Goal: Task Accomplishment & Management: Manage account settings

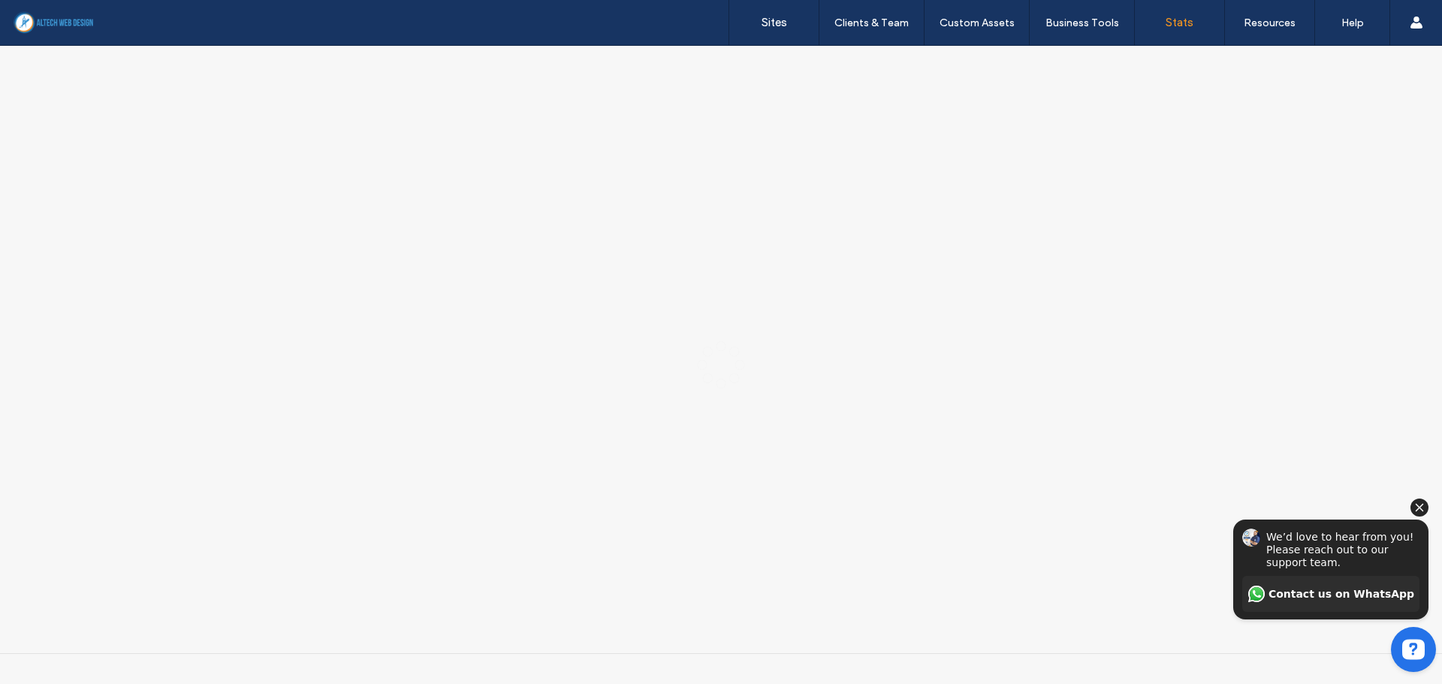
click at [1417, 507] on icon "Hide invitation" at bounding box center [1419, 508] width 18 height 18
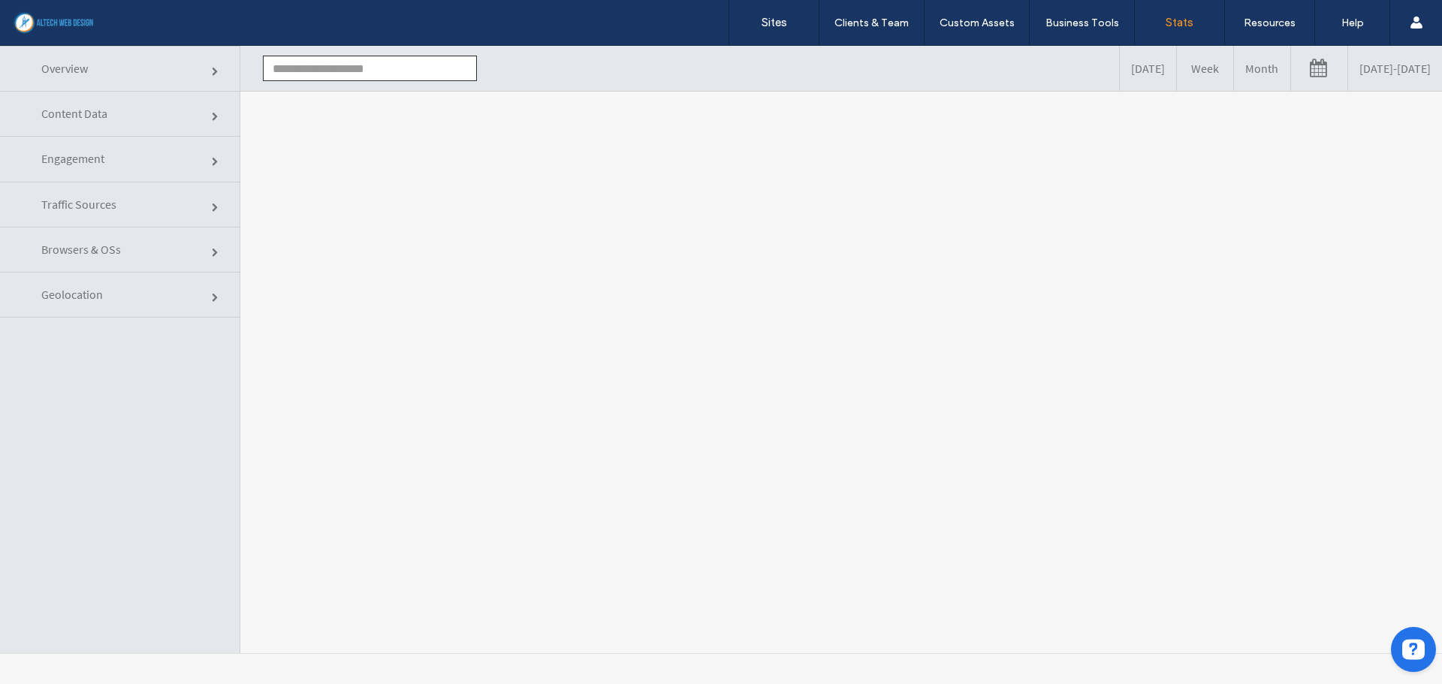
type input "**********"
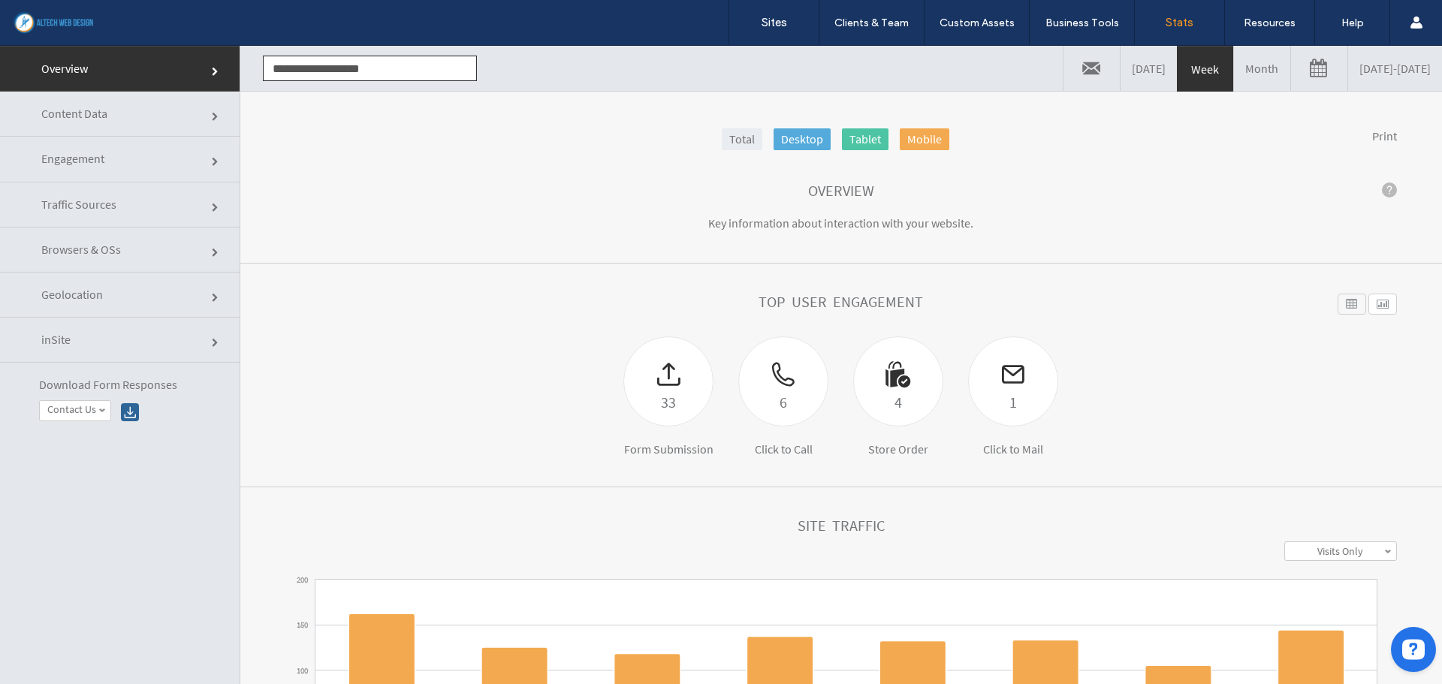
click link "Traffic Sources"
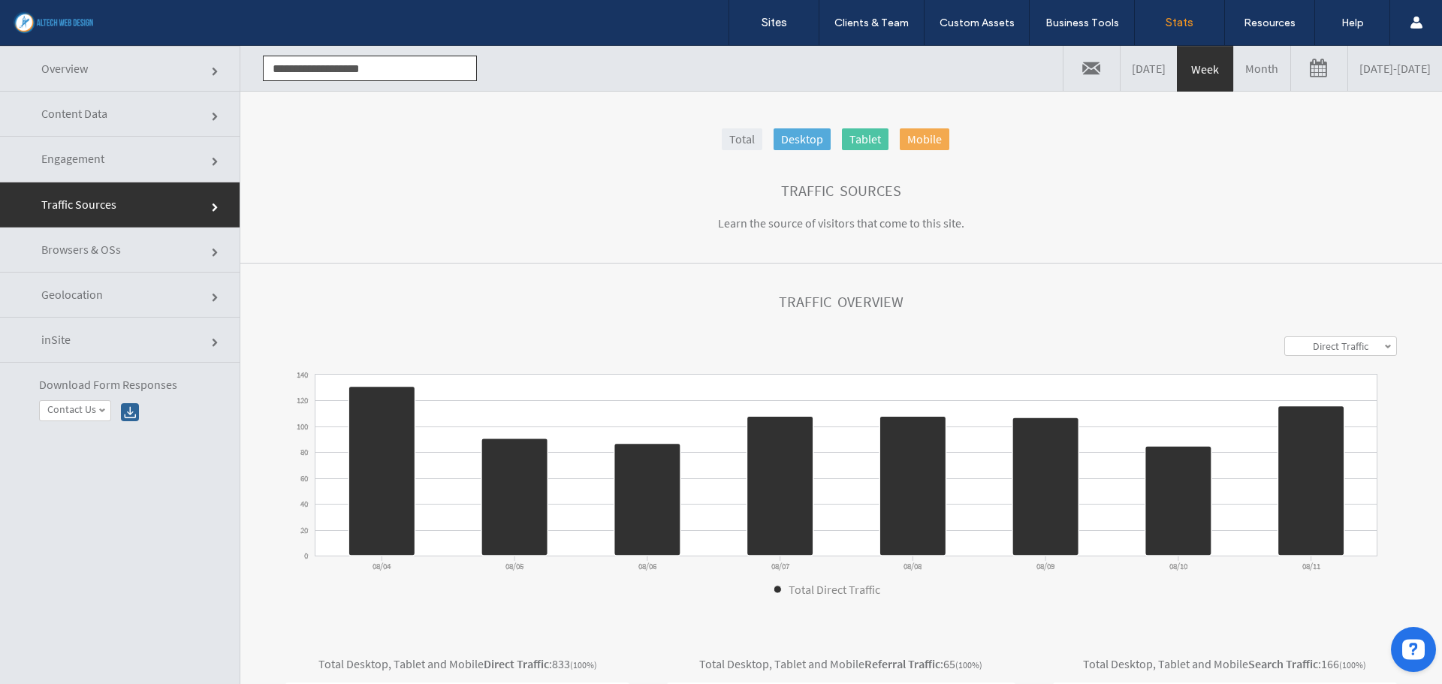
click link "Browsers & OSs"
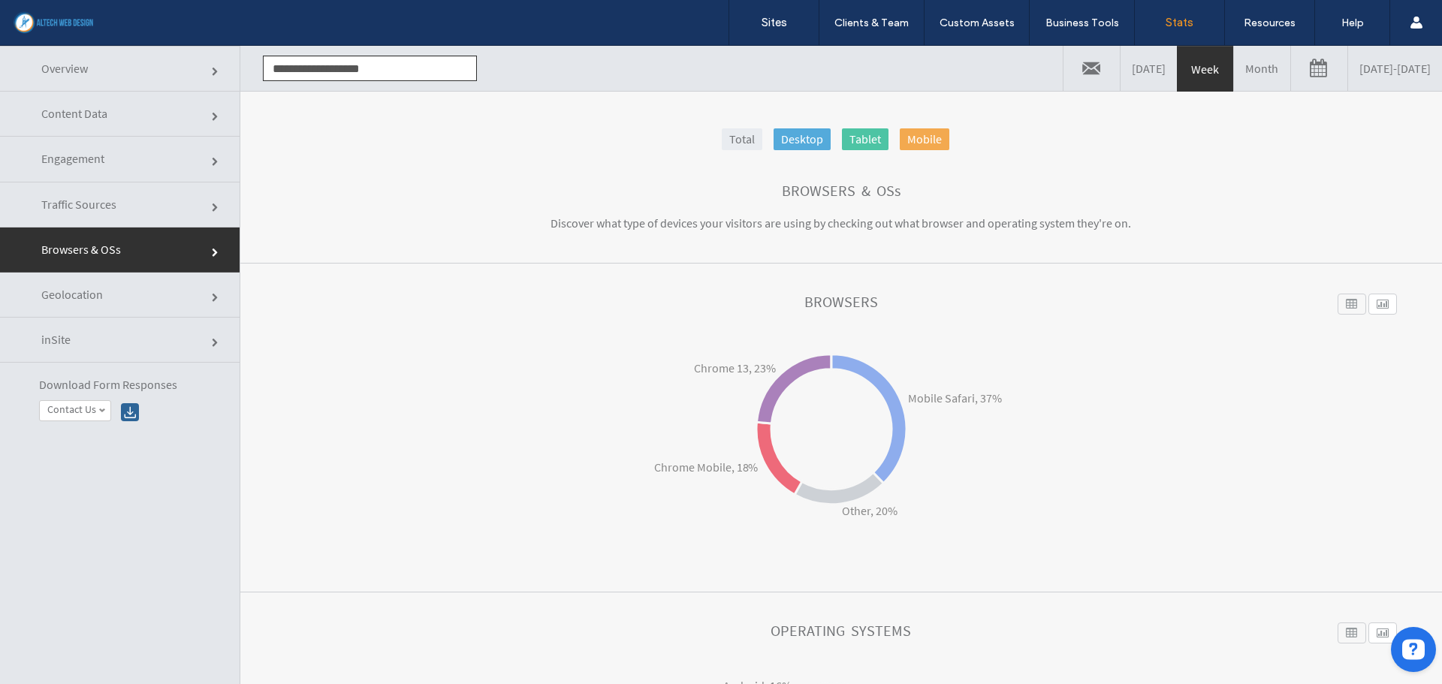
click link "Geolocation"
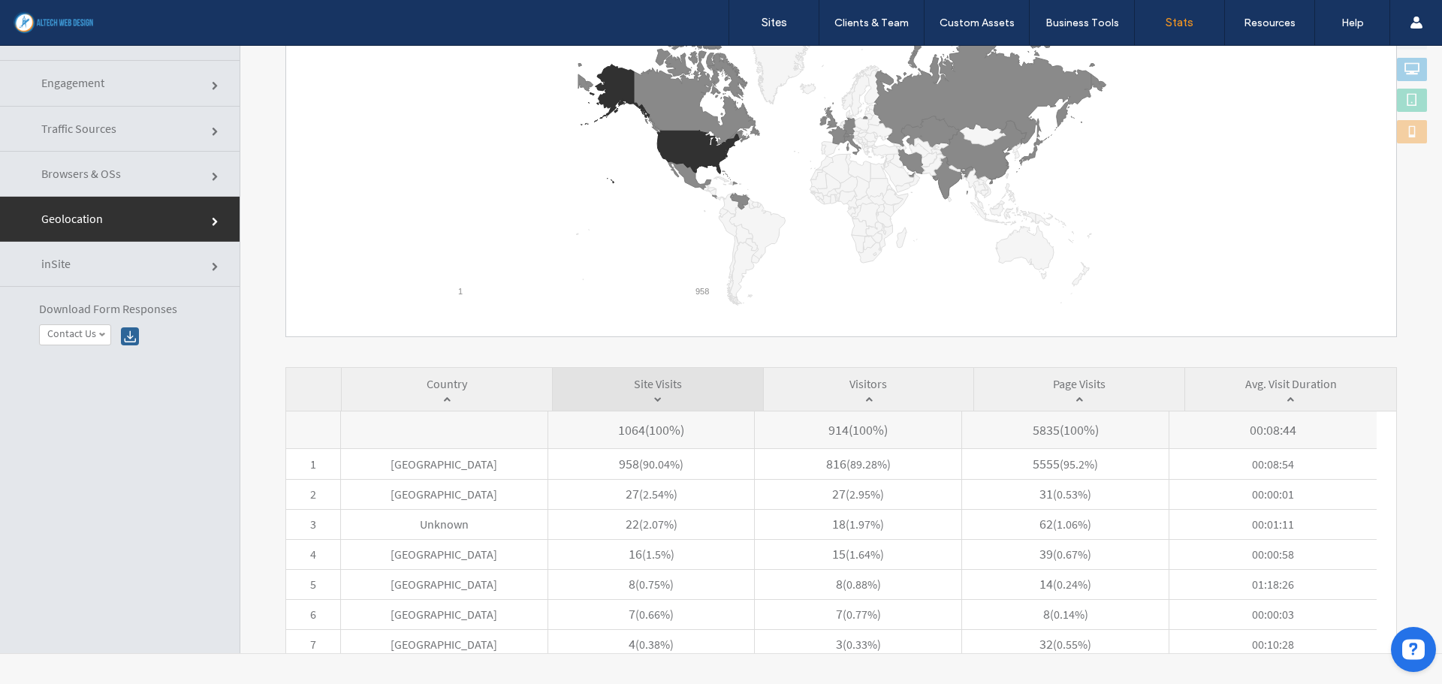
scroll to position [300, 0]
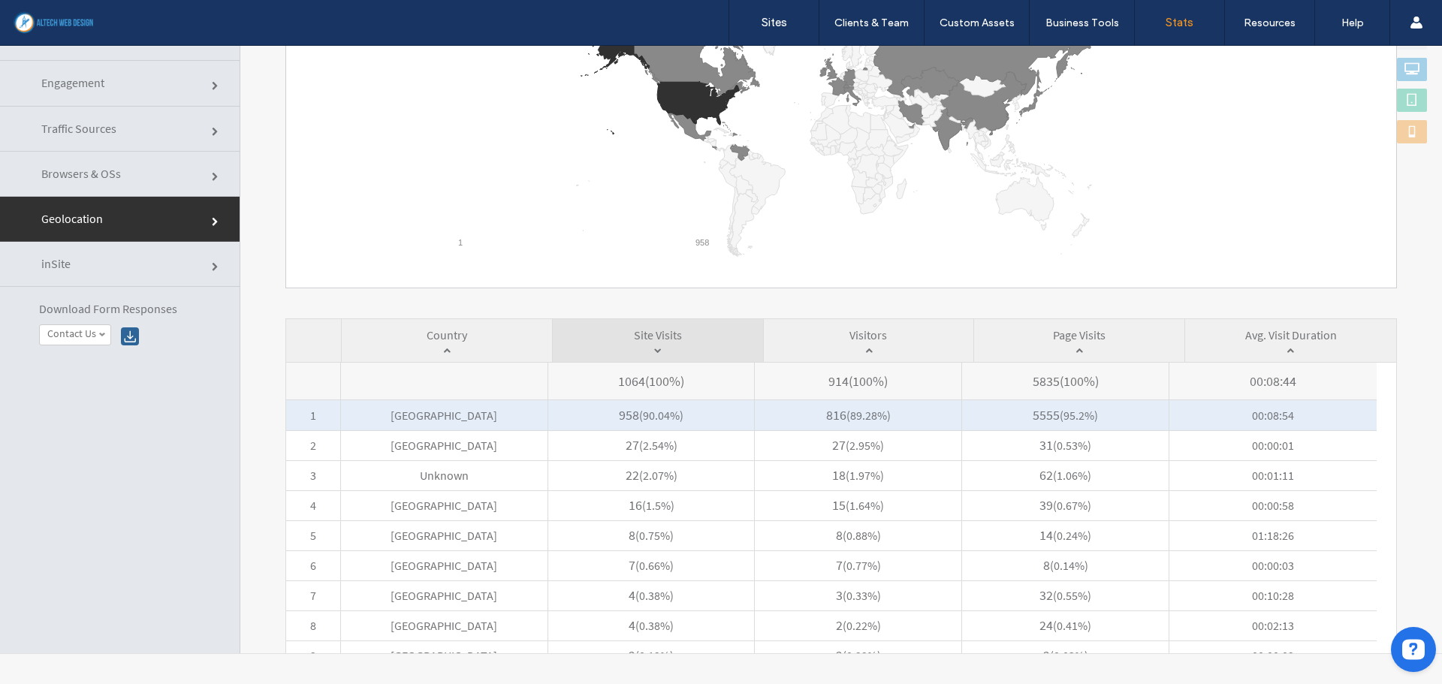
click at [501, 413] on span "[GEOGRAPHIC_DATA]" at bounding box center [444, 415] width 206 height 30
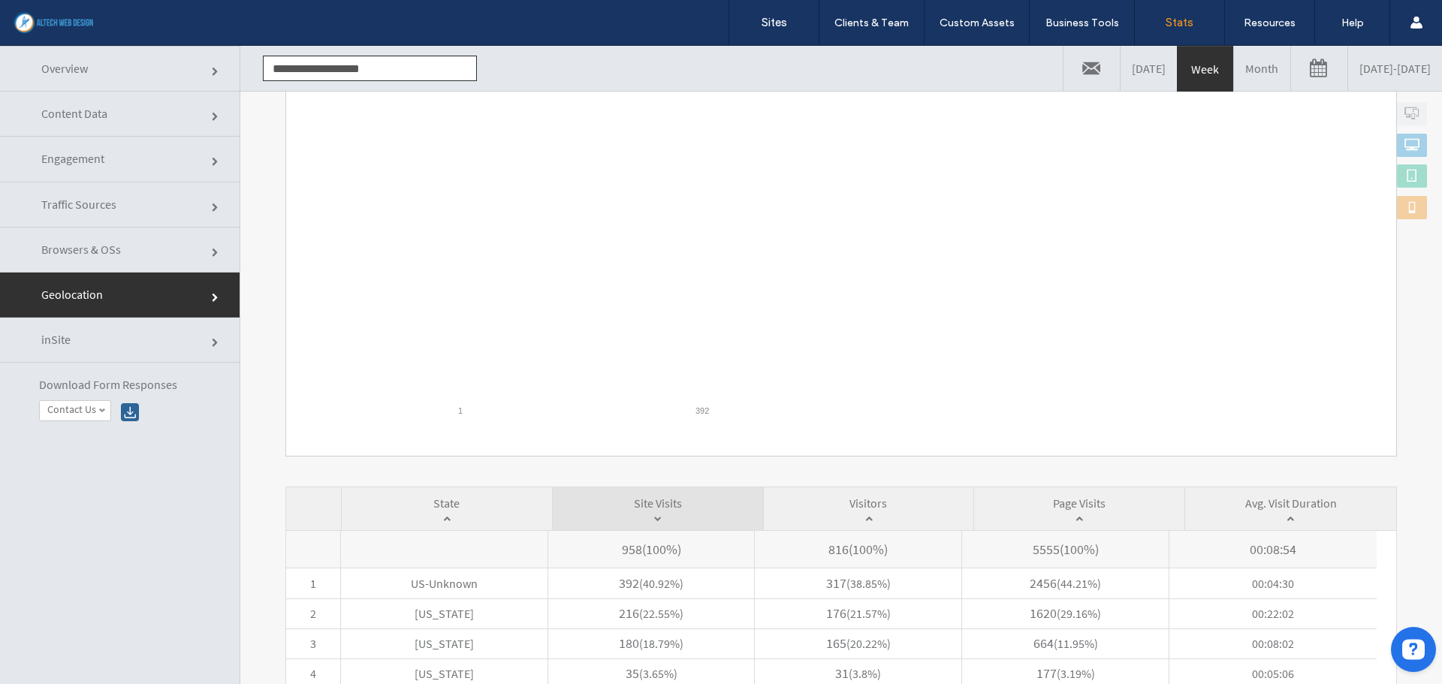
scroll to position [375, 0]
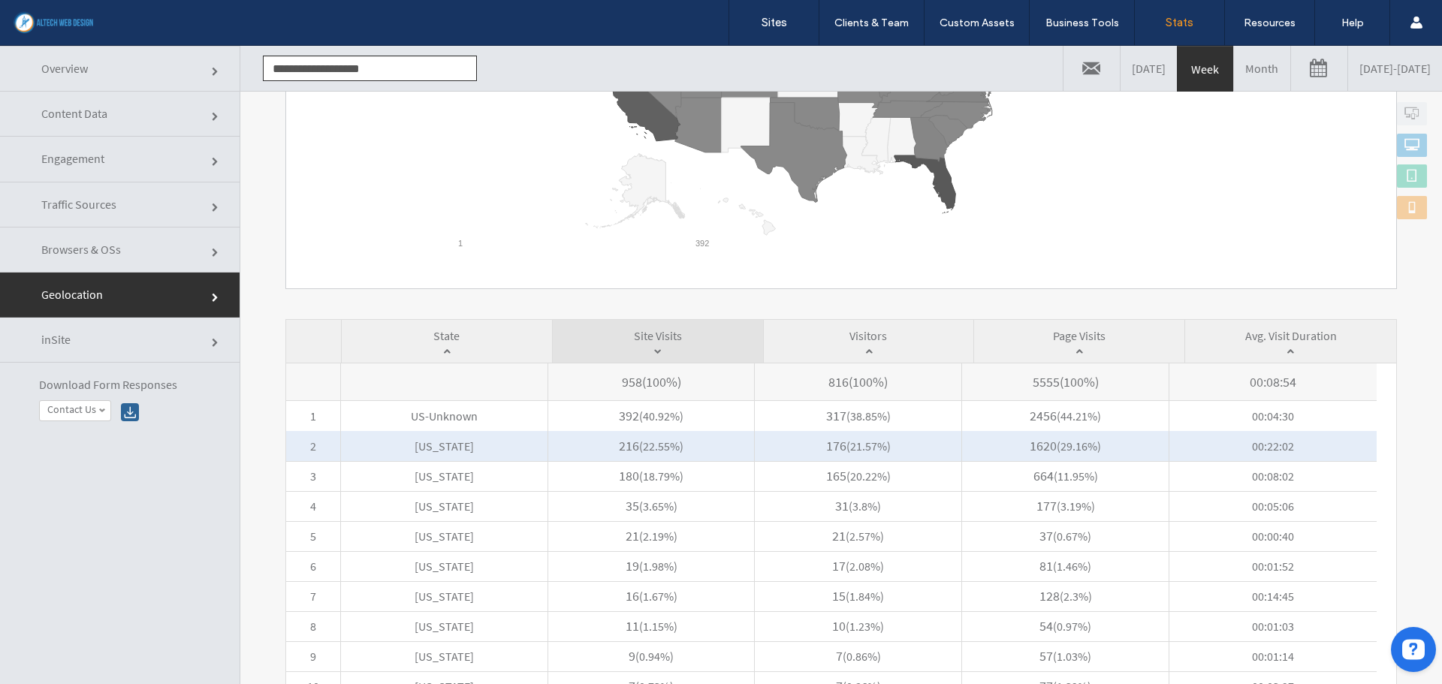
click at [610, 447] on span "216 ( 22.55% )" at bounding box center [651, 446] width 206 height 30
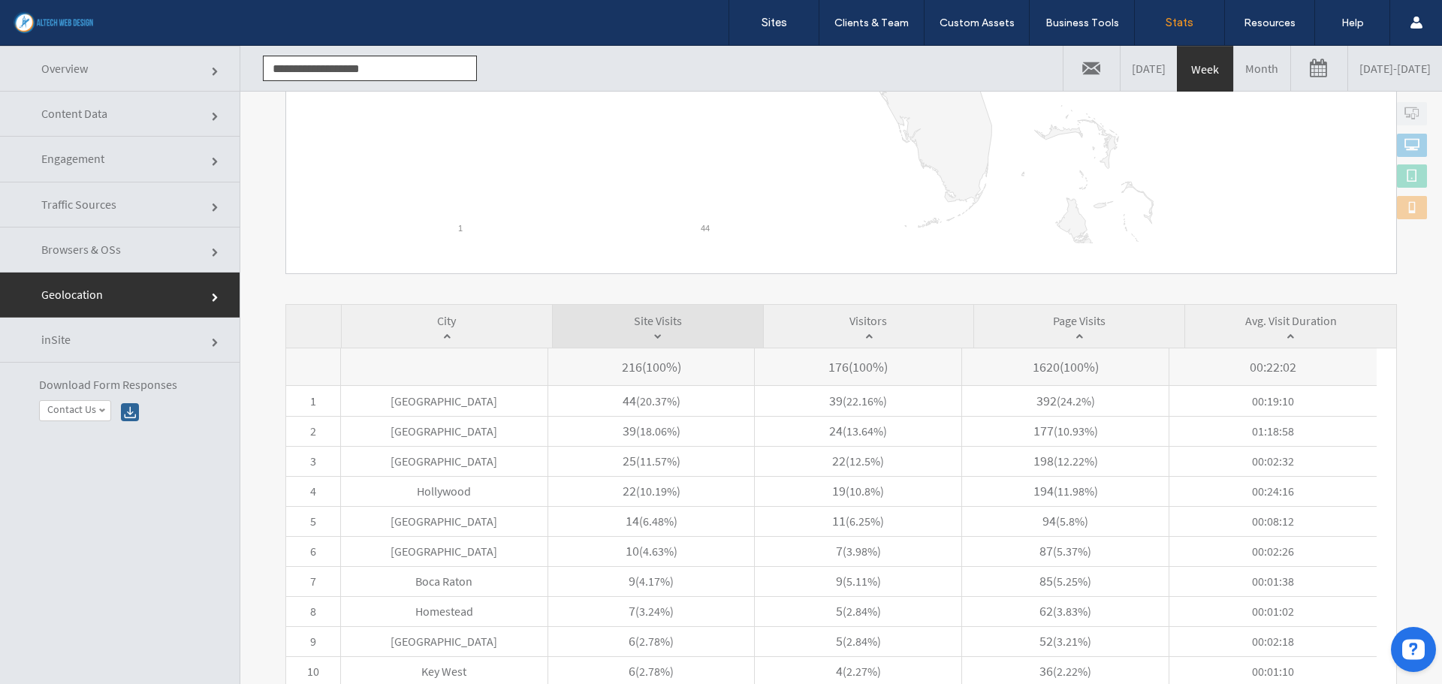
scroll to position [402, 0]
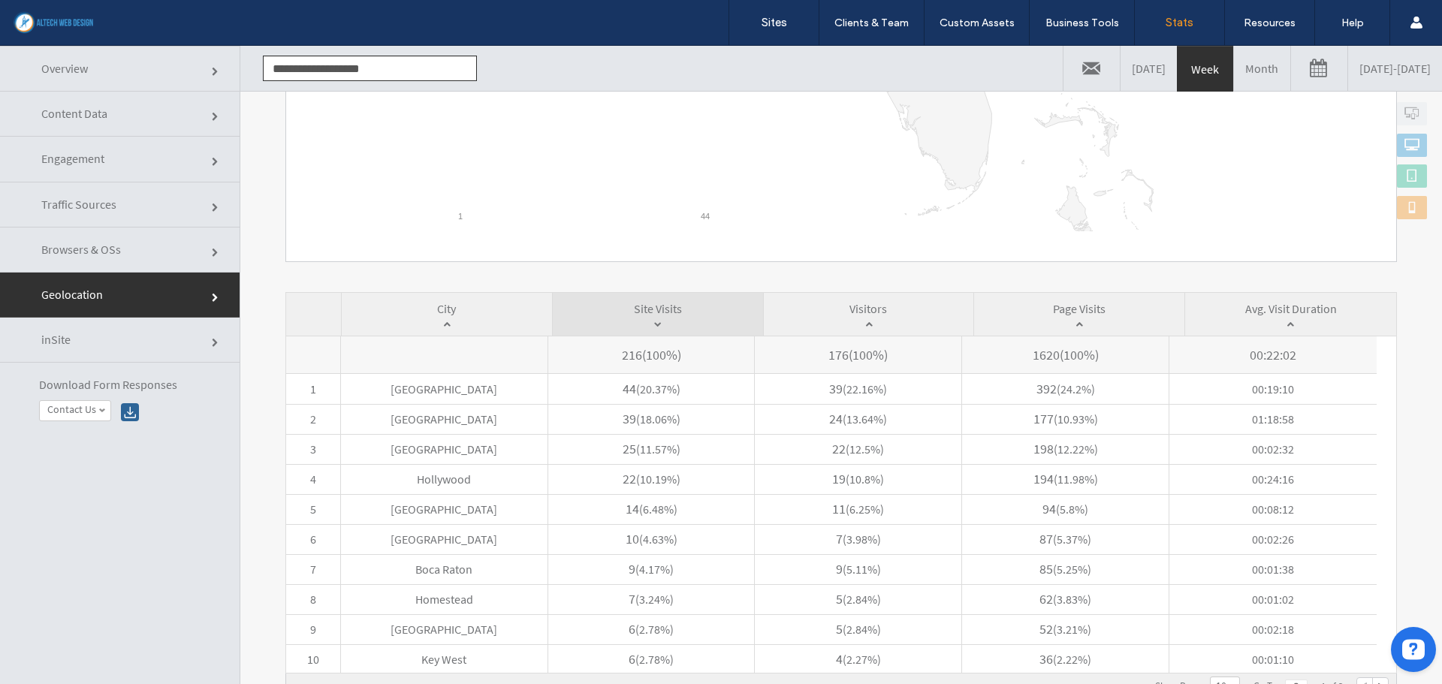
click at [212, 68] on span "Overview" at bounding box center [216, 72] width 9 height 9
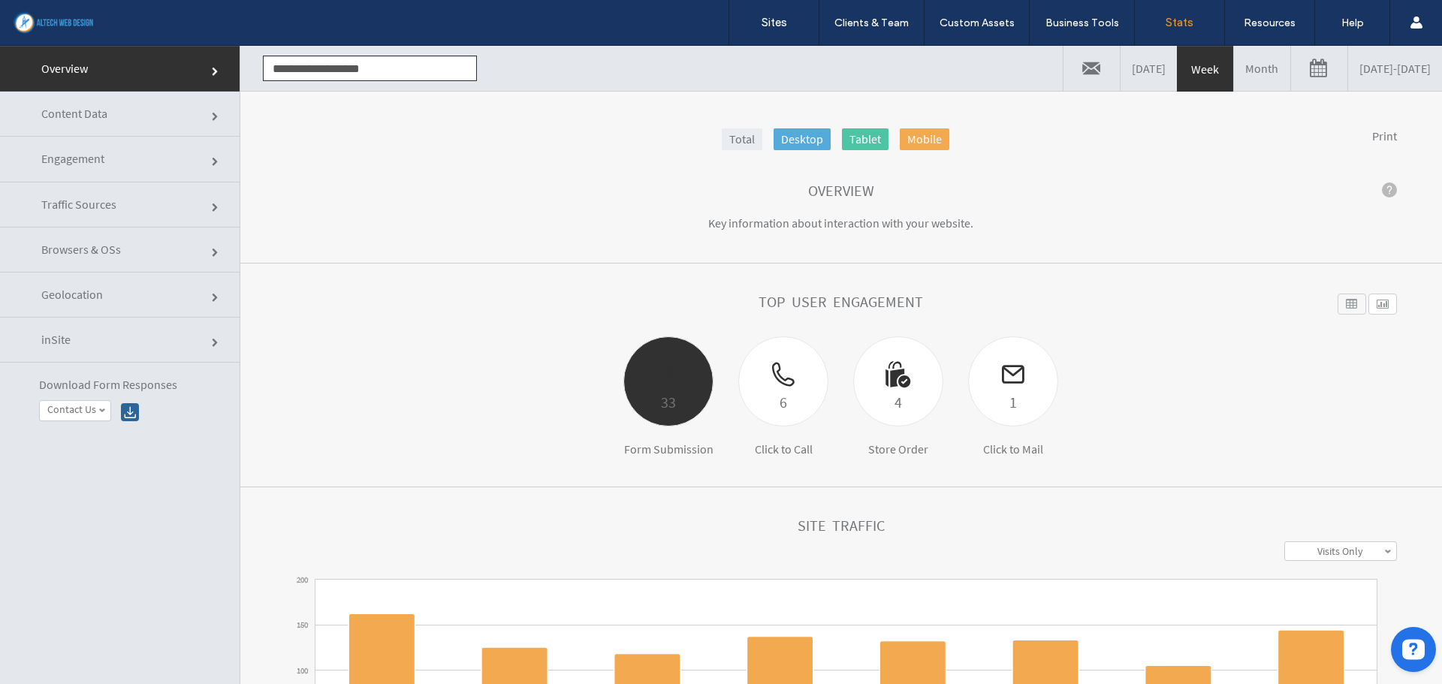
click at [652, 380] on div at bounding box center [668, 363] width 89 height 53
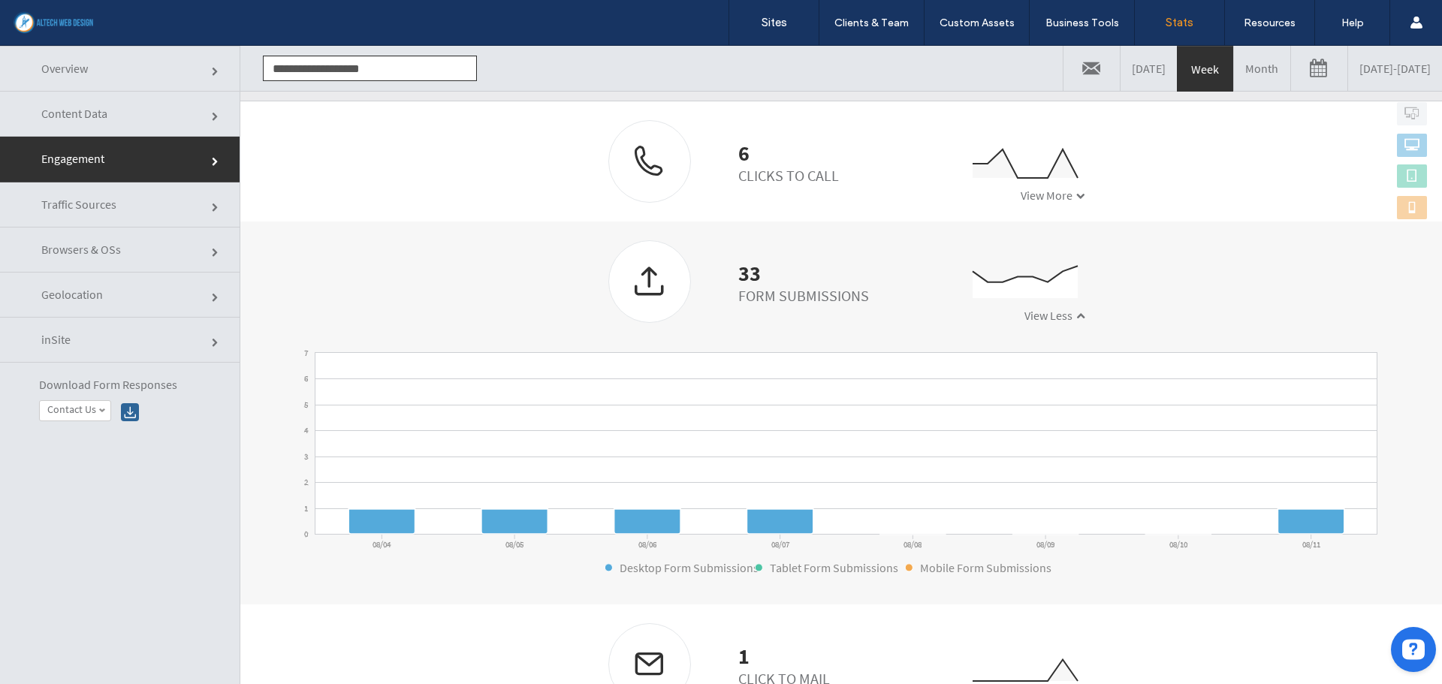
scroll to position [472, 0]
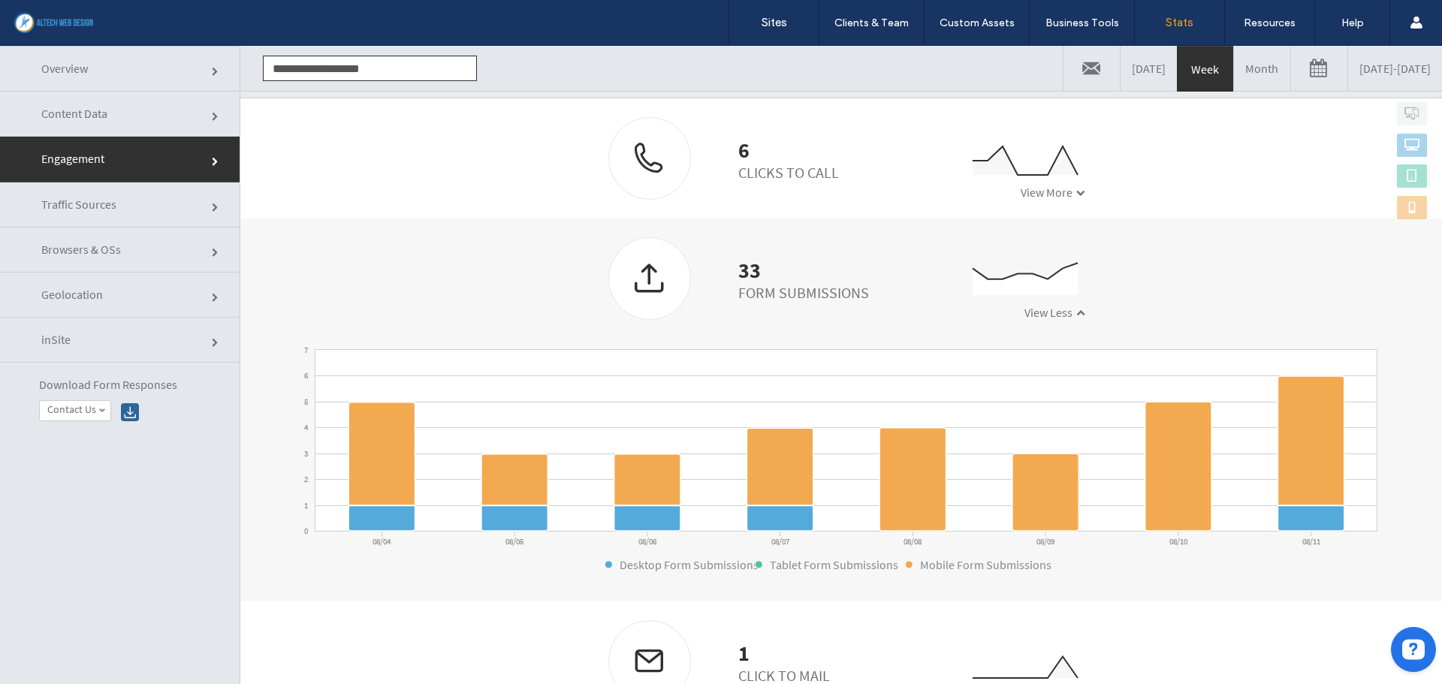
click at [644, 285] on div at bounding box center [649, 278] width 81 height 80
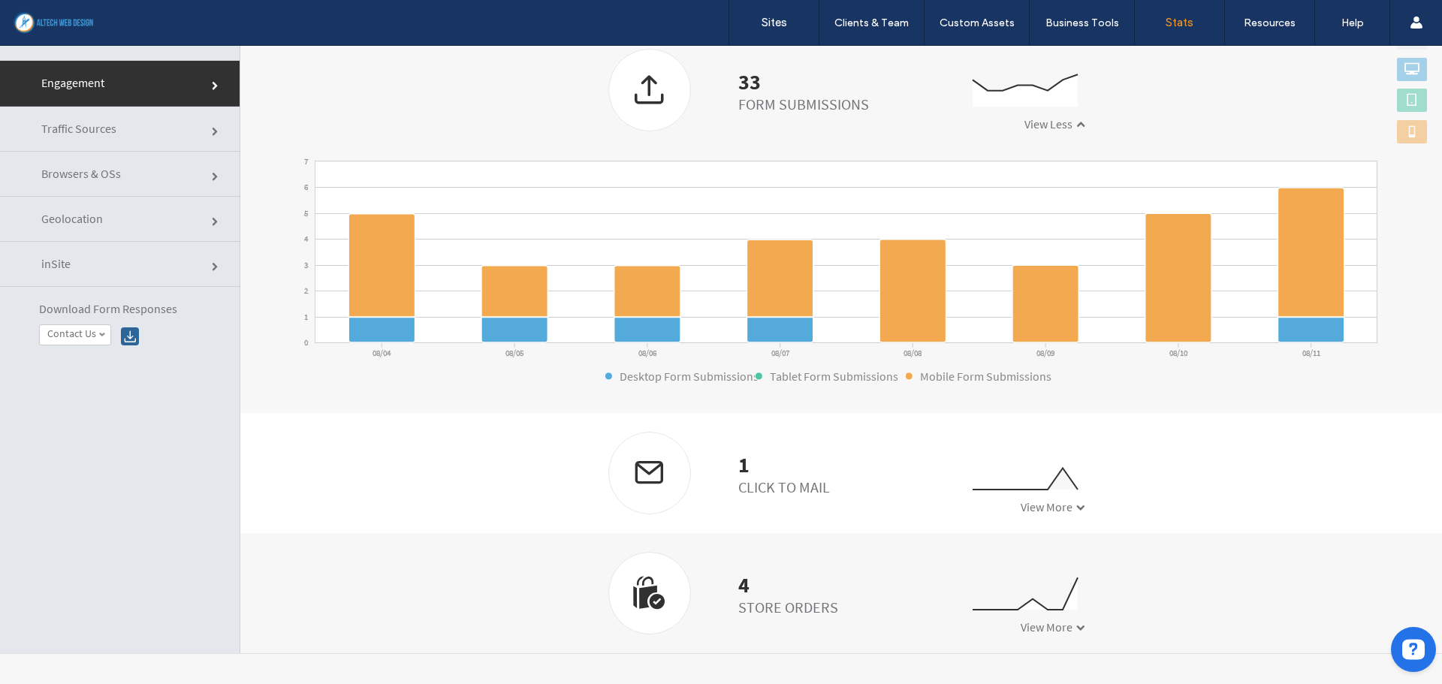
scroll to position [134, 0]
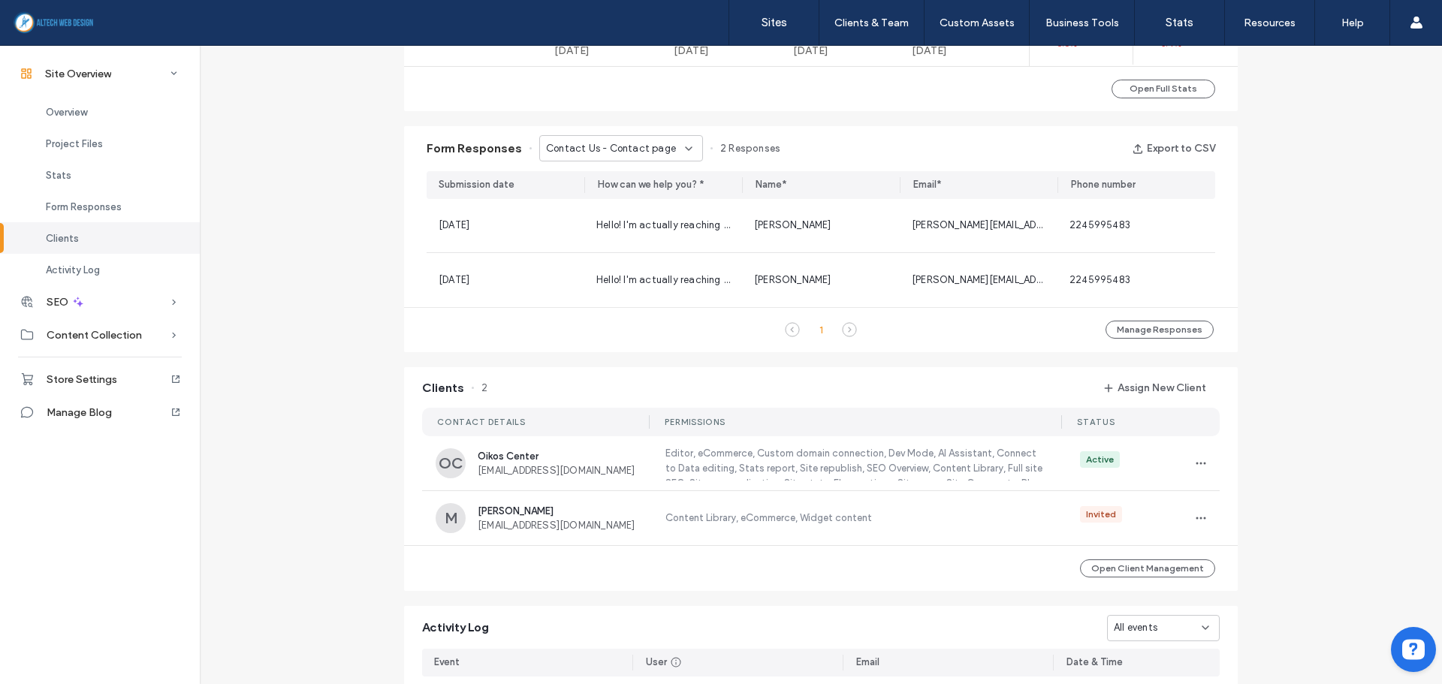
click at [628, 164] on div "Form Responses Contact Us - Contact page 2 Responses Export to CSV" at bounding box center [820, 148] width 833 height 45
click at [634, 156] on div "Contact Us - Contact page" at bounding box center [621, 148] width 164 height 26
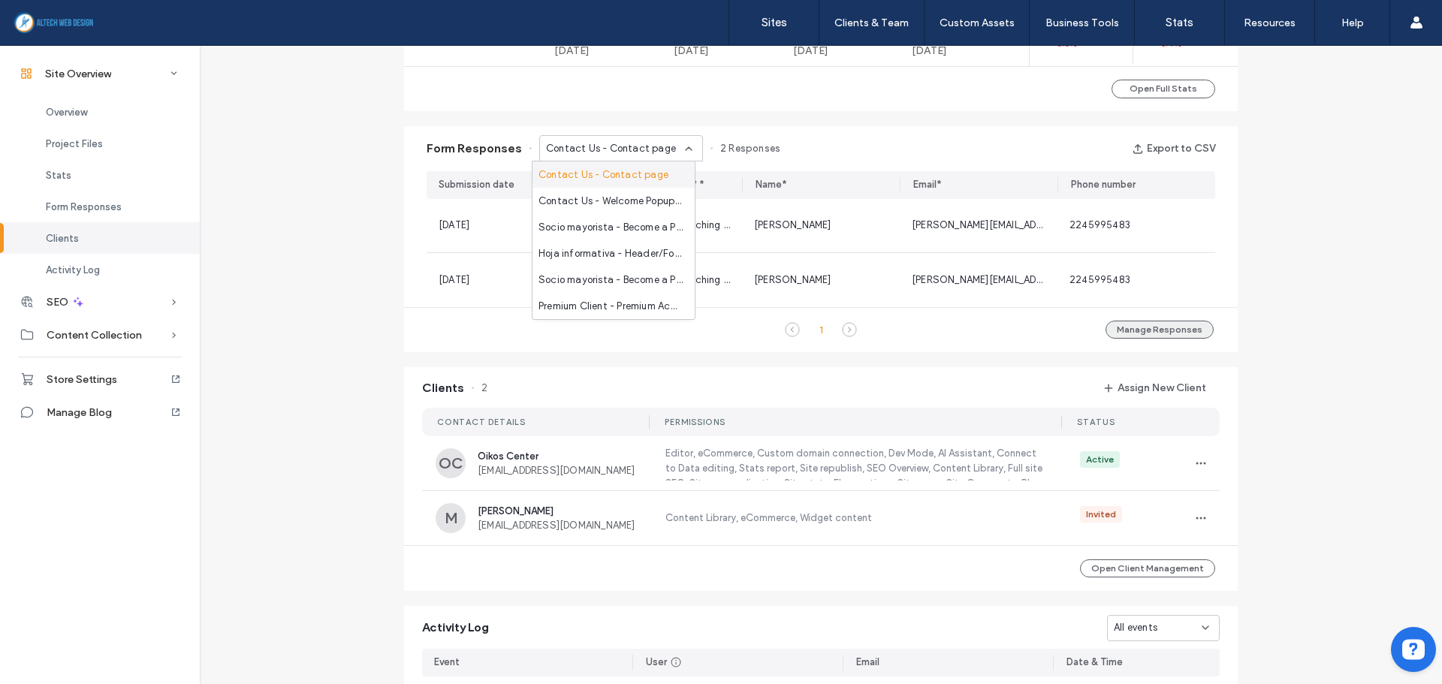
click at [1169, 331] on button "Manage Responses" at bounding box center [1159, 330] width 108 height 18
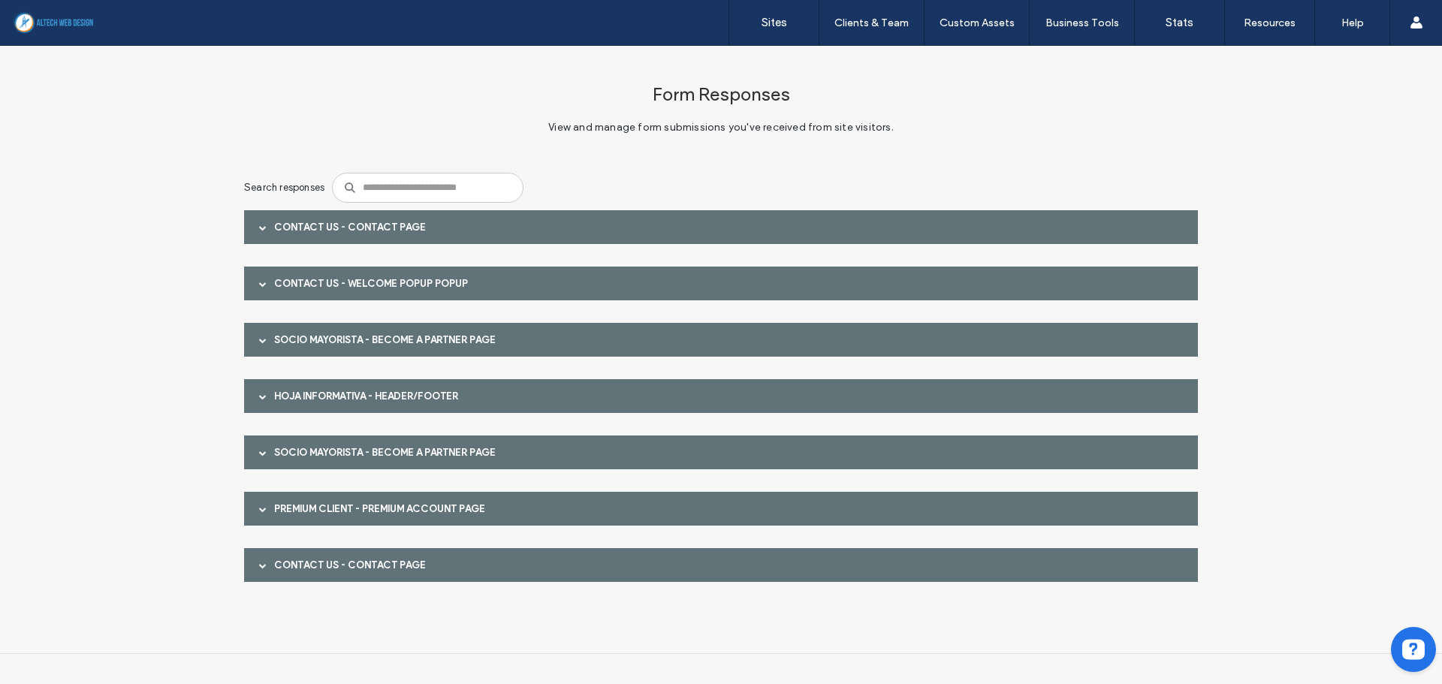
click at [264, 230] on span at bounding box center [263, 228] width 8 height 8
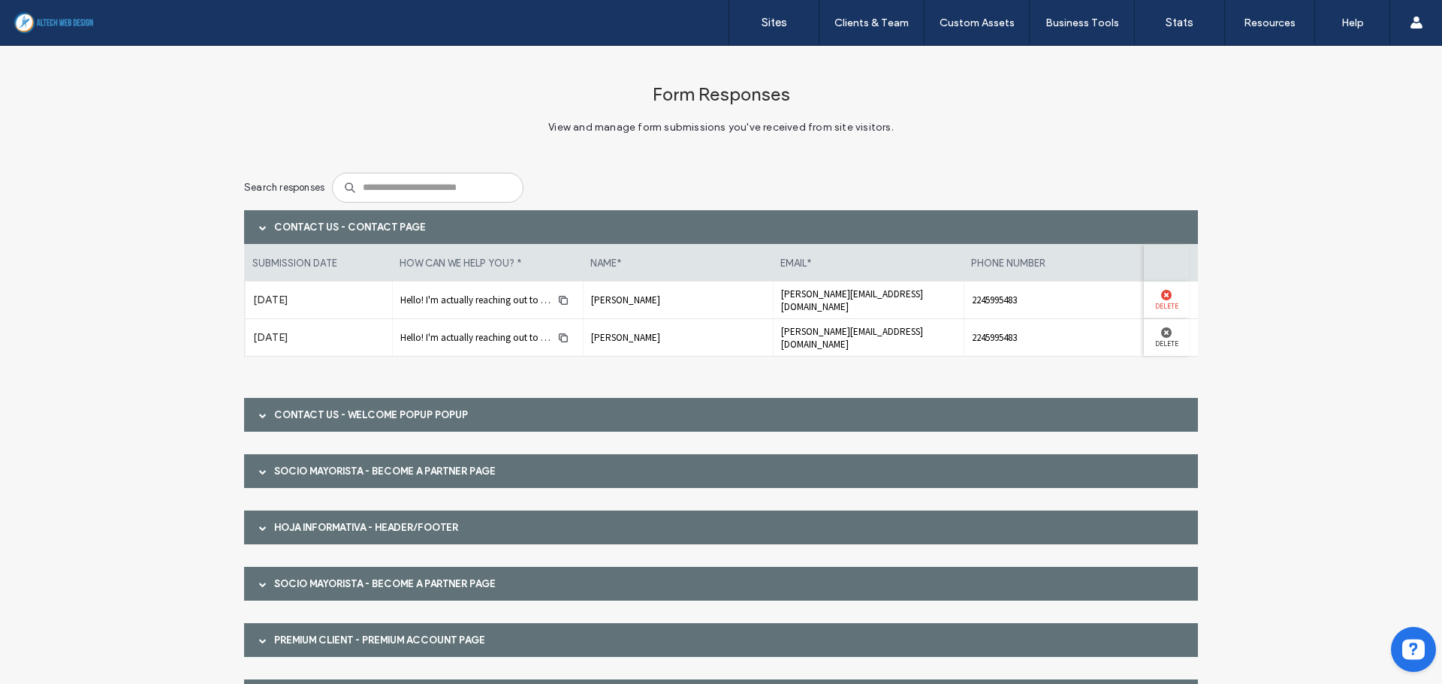
click at [1161, 296] on use at bounding box center [1166, 295] width 11 height 11
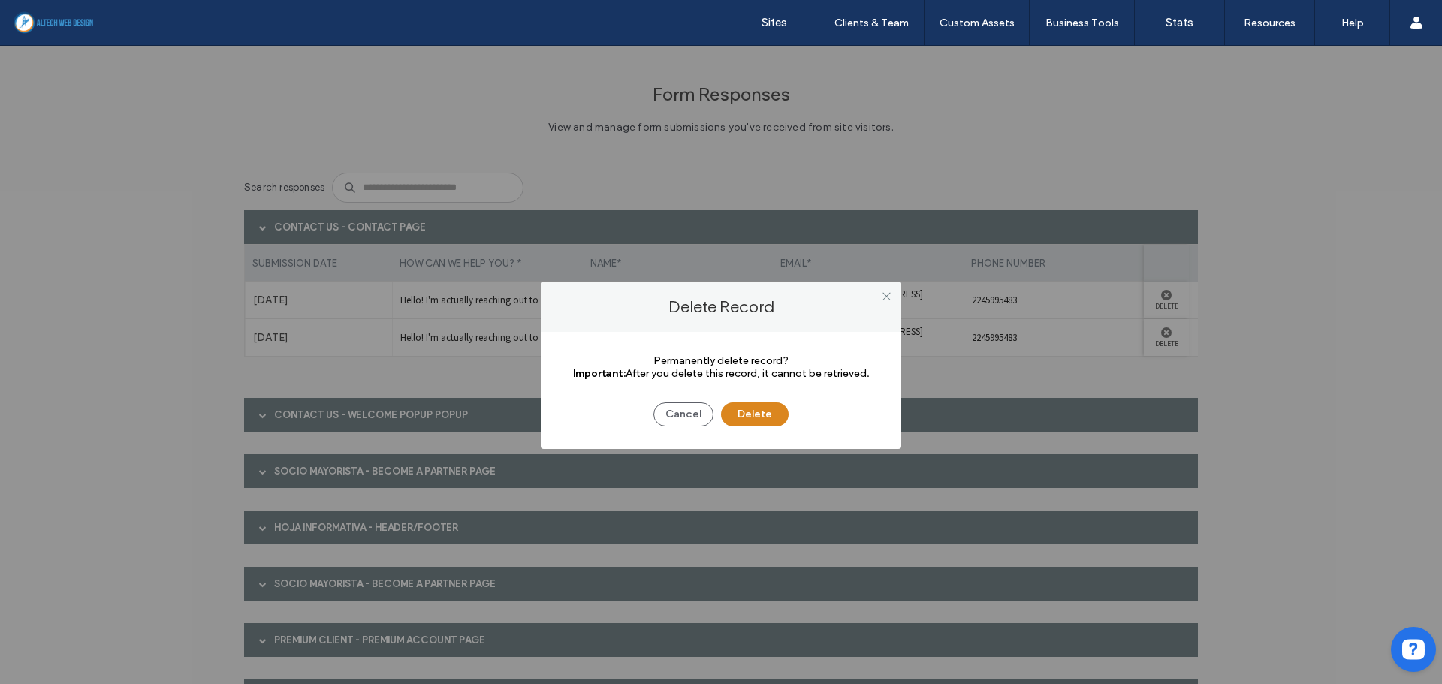
click at [758, 414] on button "Delete" at bounding box center [755, 414] width 68 height 24
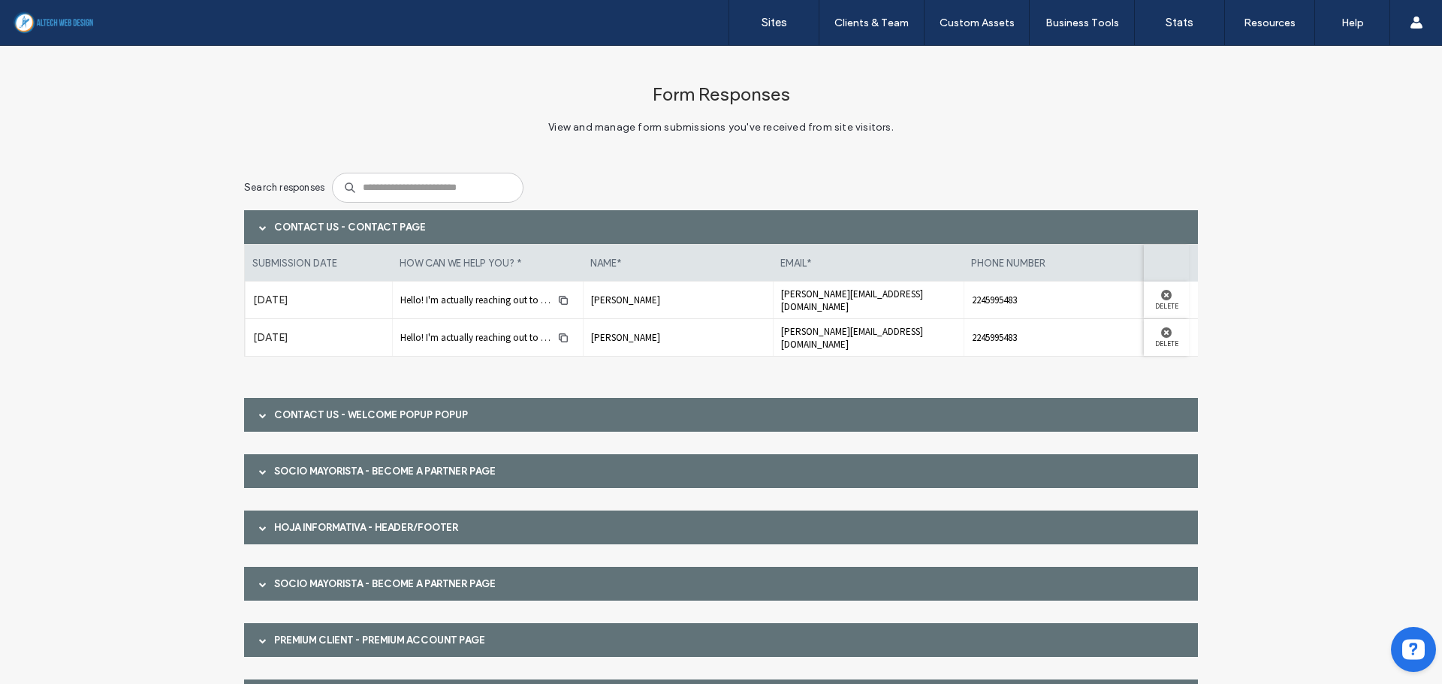
scroll to position [75, 0]
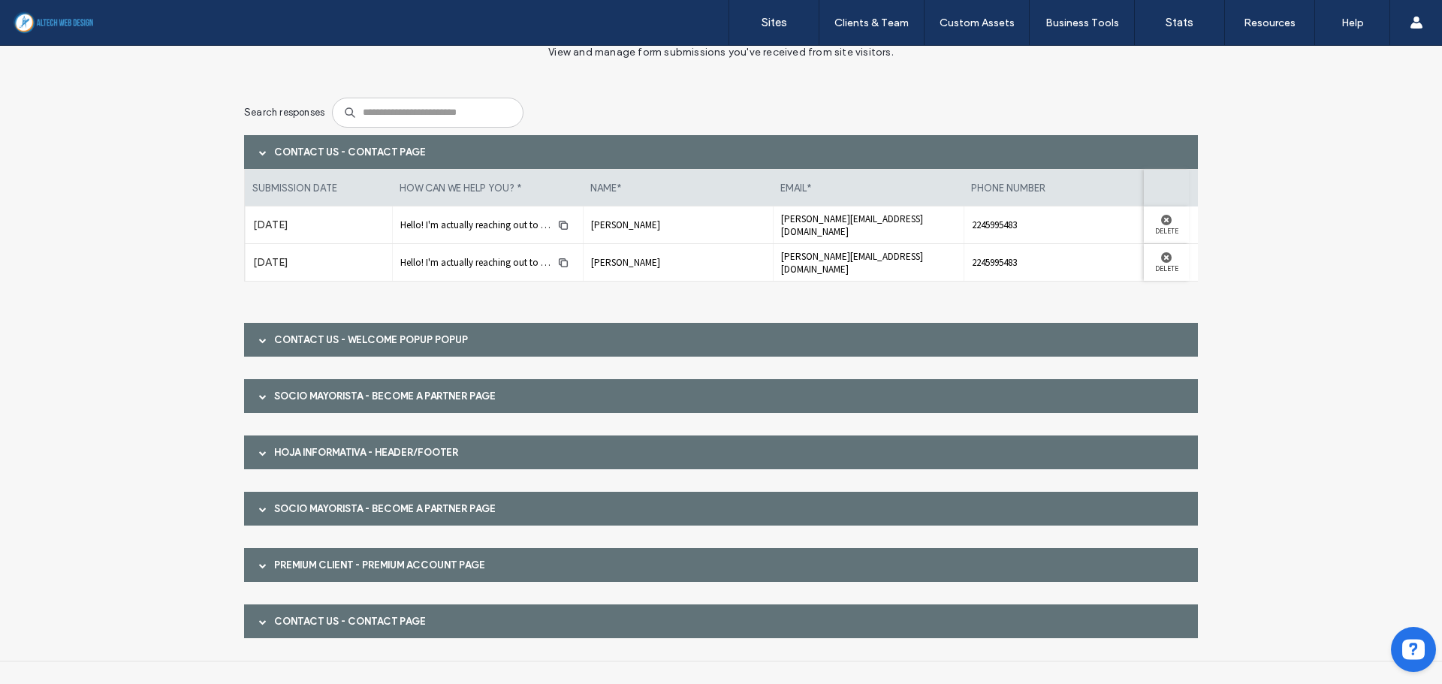
click at [260, 152] on span at bounding box center [263, 153] width 8 height 8
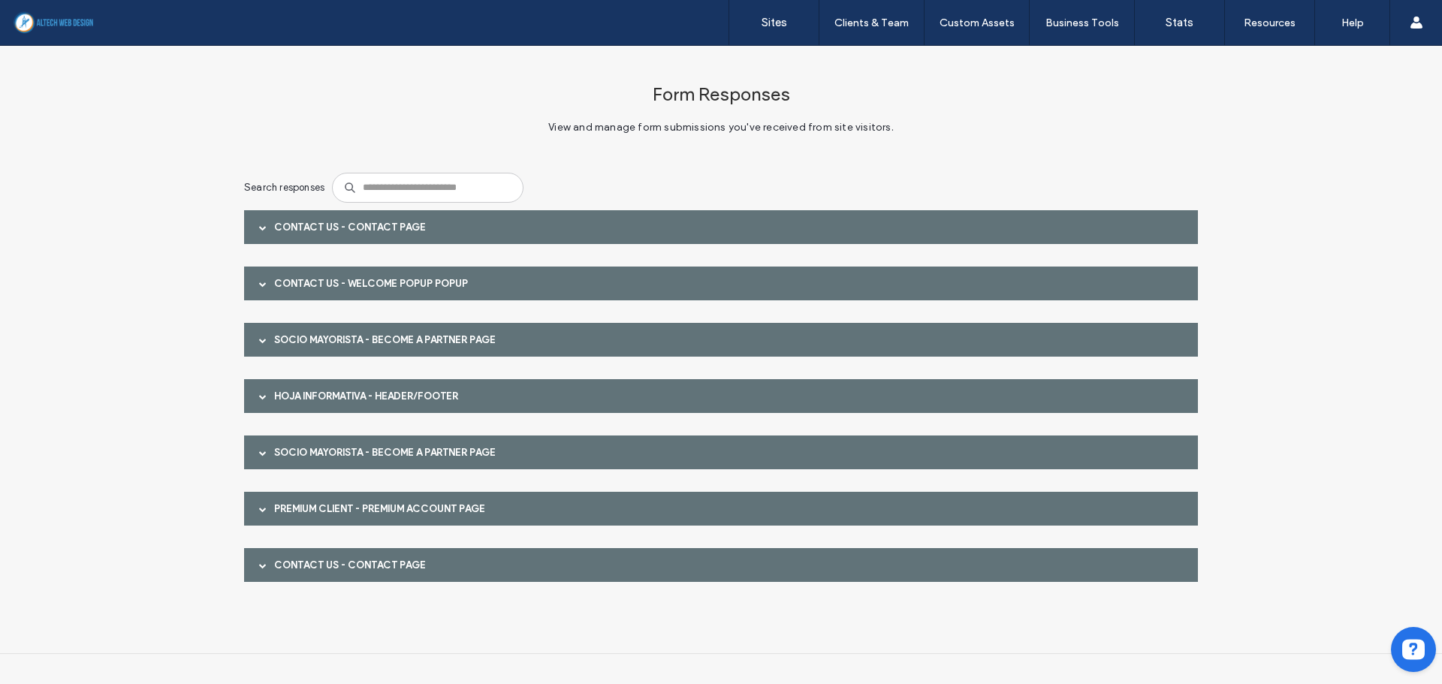
scroll to position [0, 0]
click at [259, 280] on span at bounding box center [263, 284] width 8 height 8
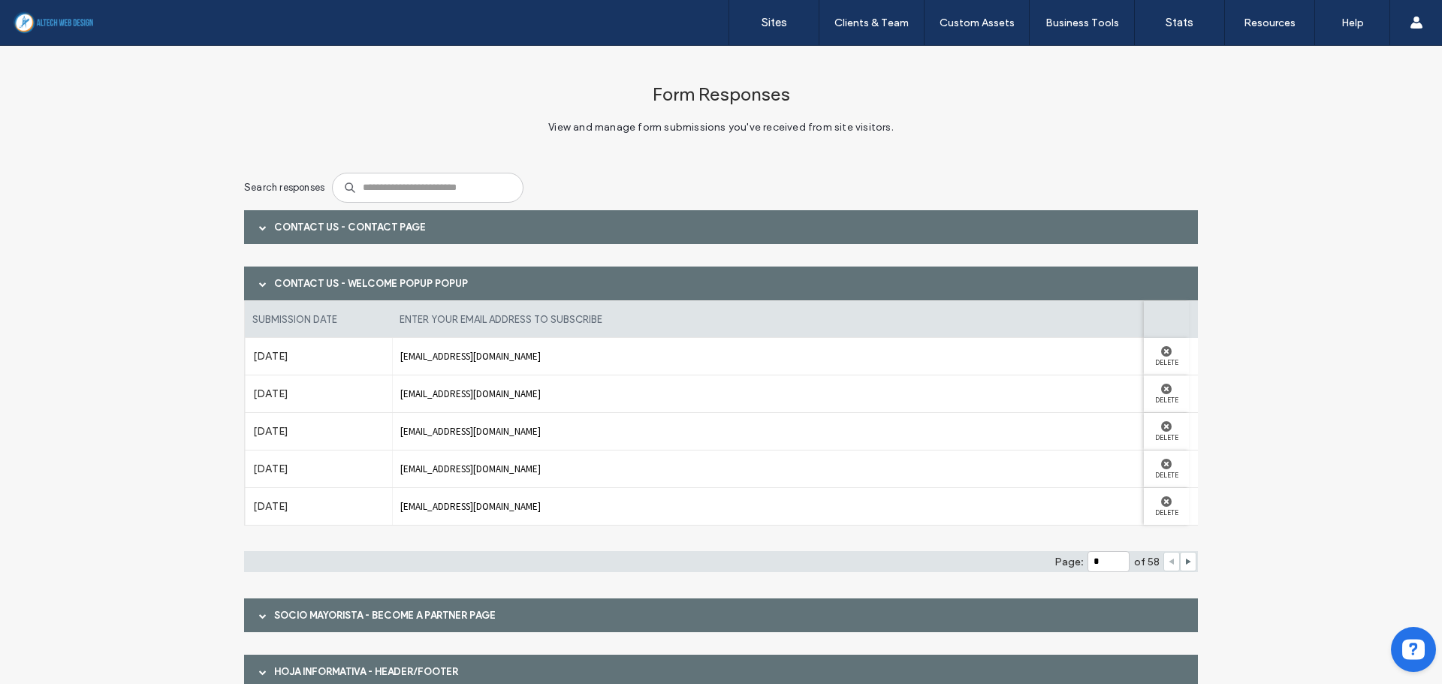
click at [277, 353] on label "Aug 11th 2025" at bounding box center [318, 356] width 131 height 28
click at [392, 371] on div "dg41337@gmail.com" at bounding box center [772, 356] width 761 height 37
click at [271, 355] on label "Aug 11th 2025" at bounding box center [318, 356] width 131 height 28
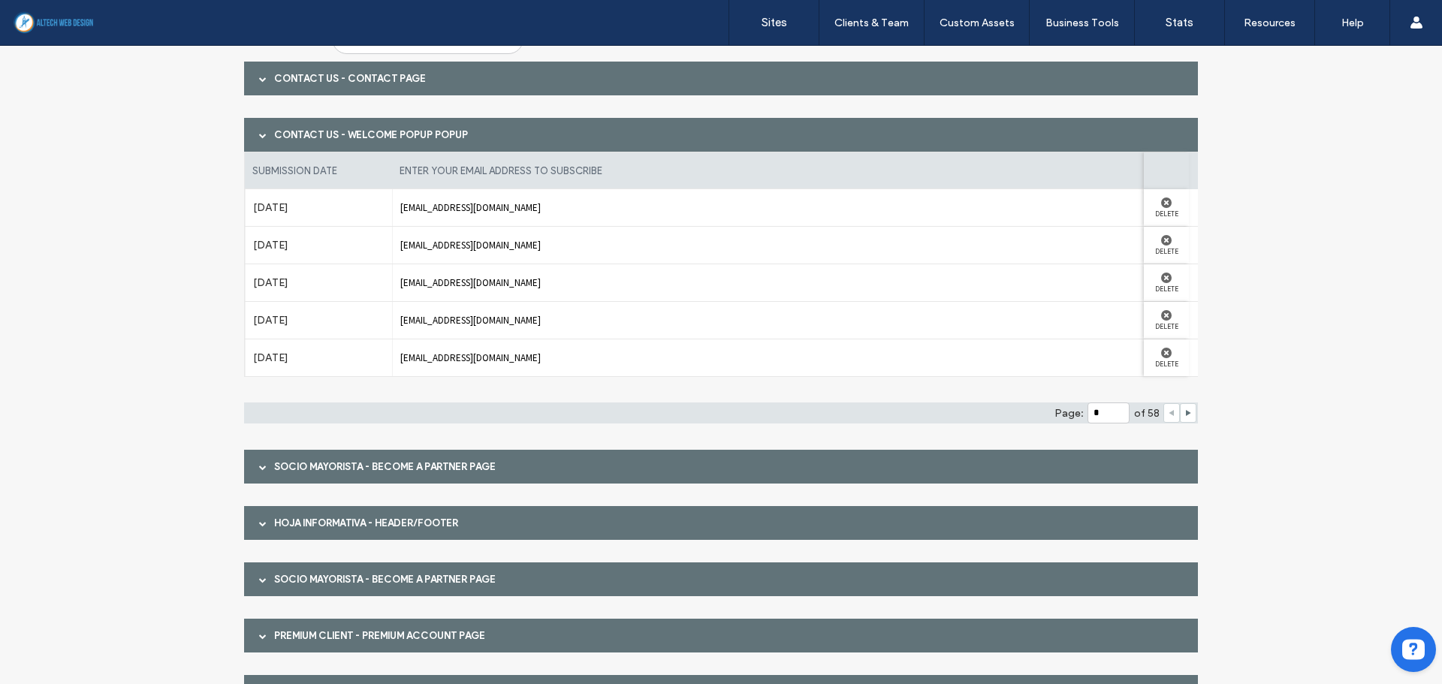
scroll to position [150, 0]
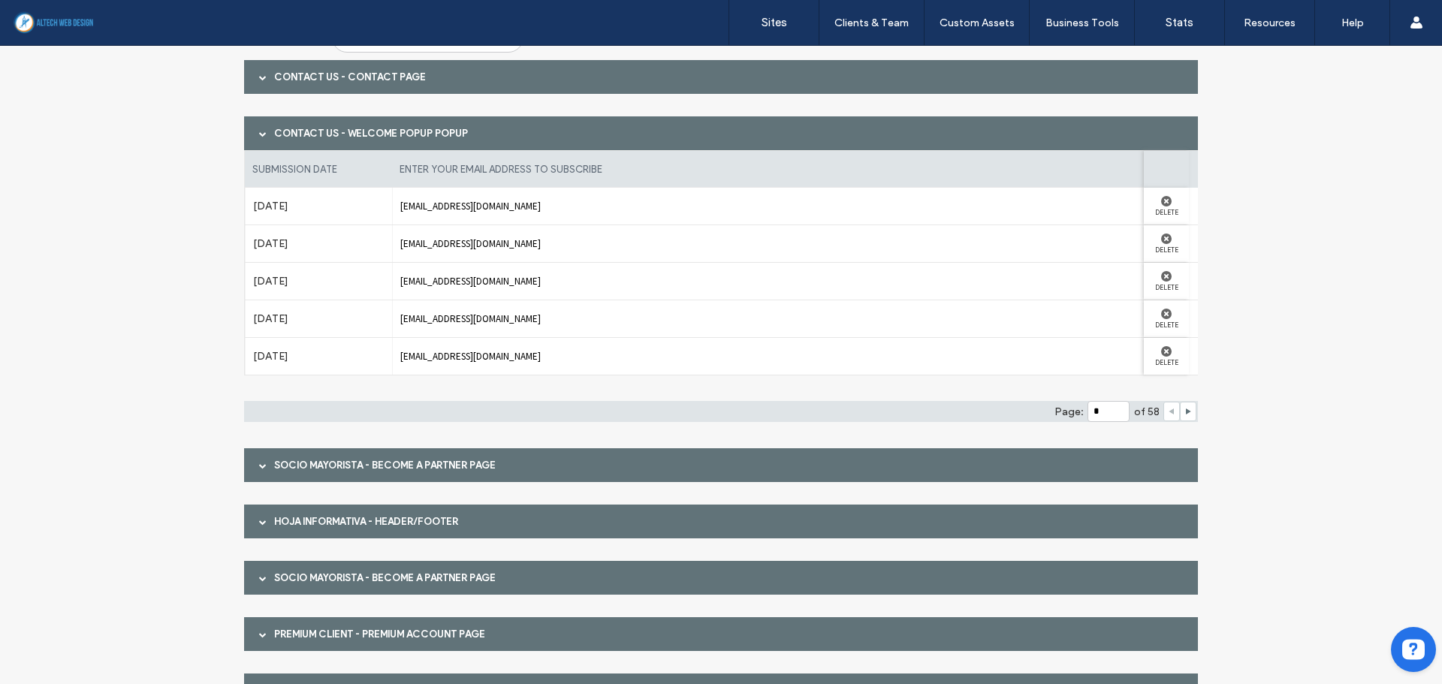
click at [253, 136] on div at bounding box center [263, 133] width 23 height 26
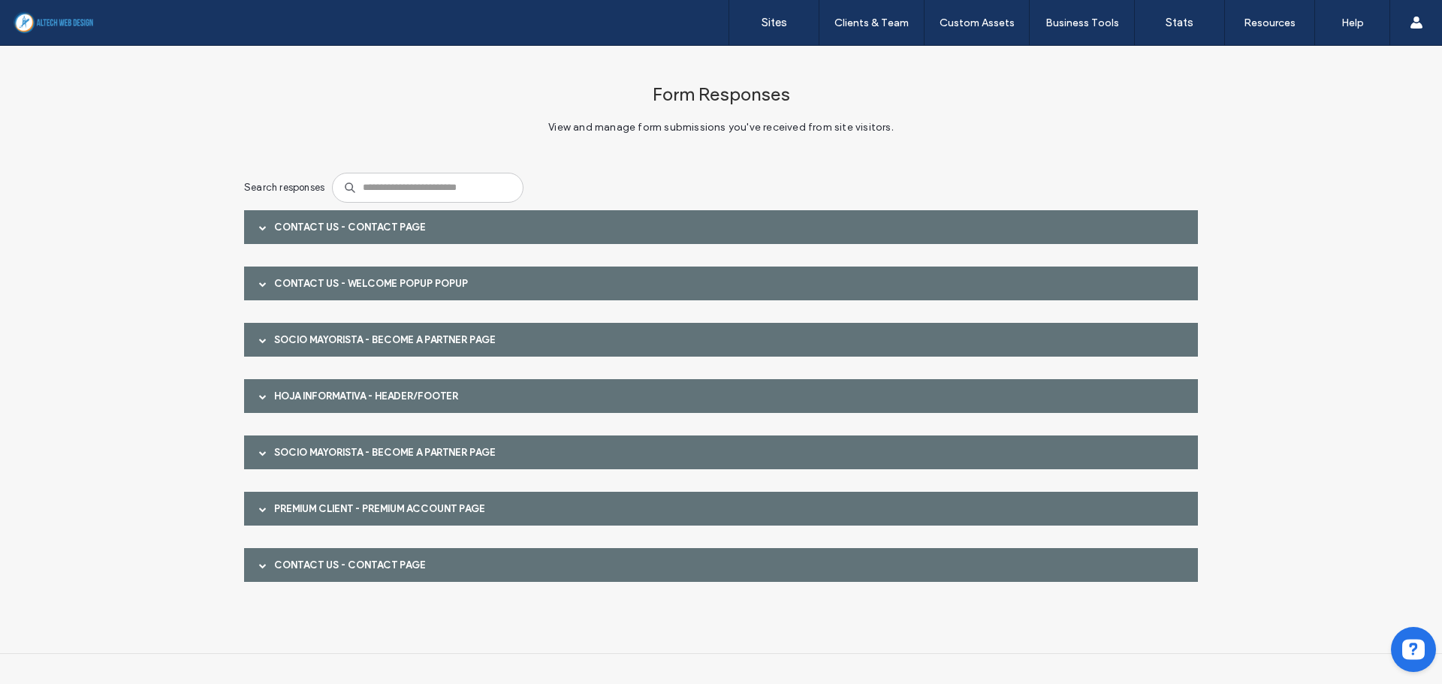
click at [255, 338] on div at bounding box center [263, 340] width 23 height 26
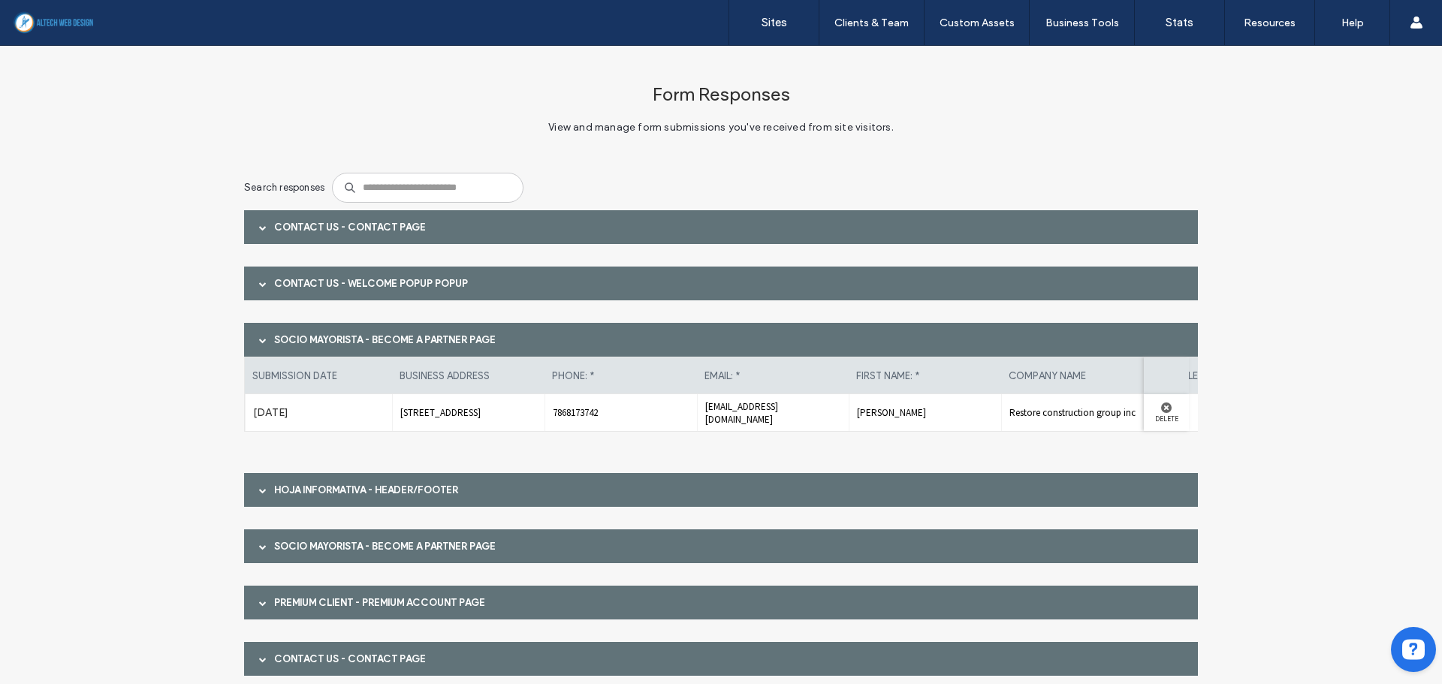
click at [1040, 411] on span "Restore construction group inc" at bounding box center [1077, 412] width 137 height 13
click at [1101, 417] on span "Restore construction group inc" at bounding box center [1077, 412] width 137 height 13
click at [245, 416] on div "Aug 2nd 2025" at bounding box center [318, 412] width 147 height 37
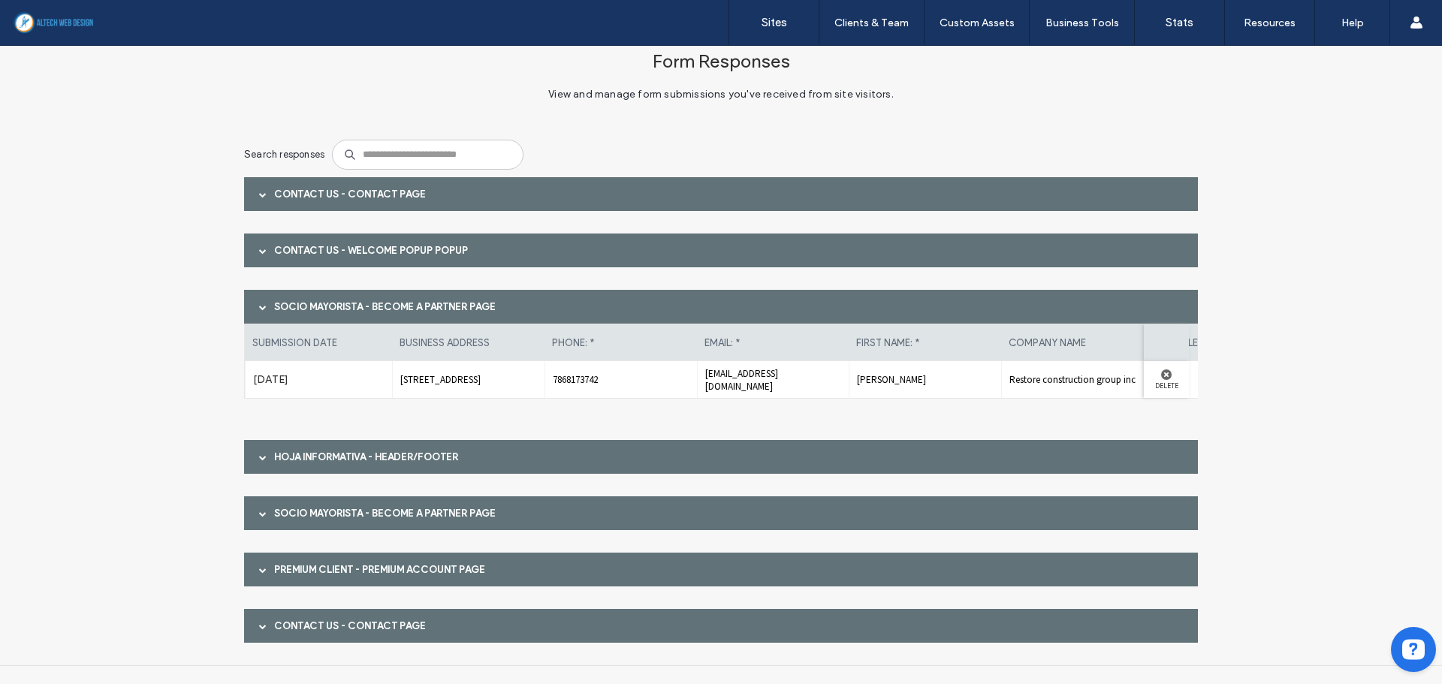
scroll to position [45, 0]
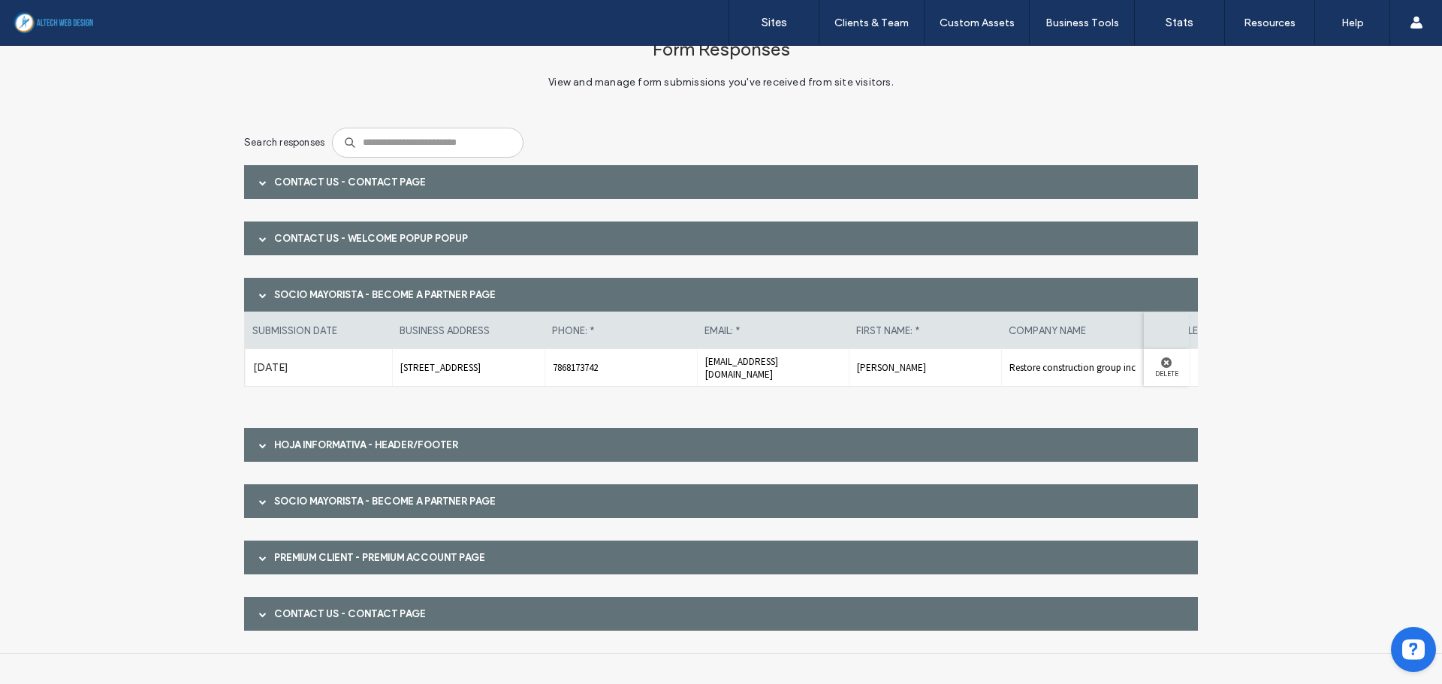
click at [253, 445] on div at bounding box center [263, 445] width 23 height 26
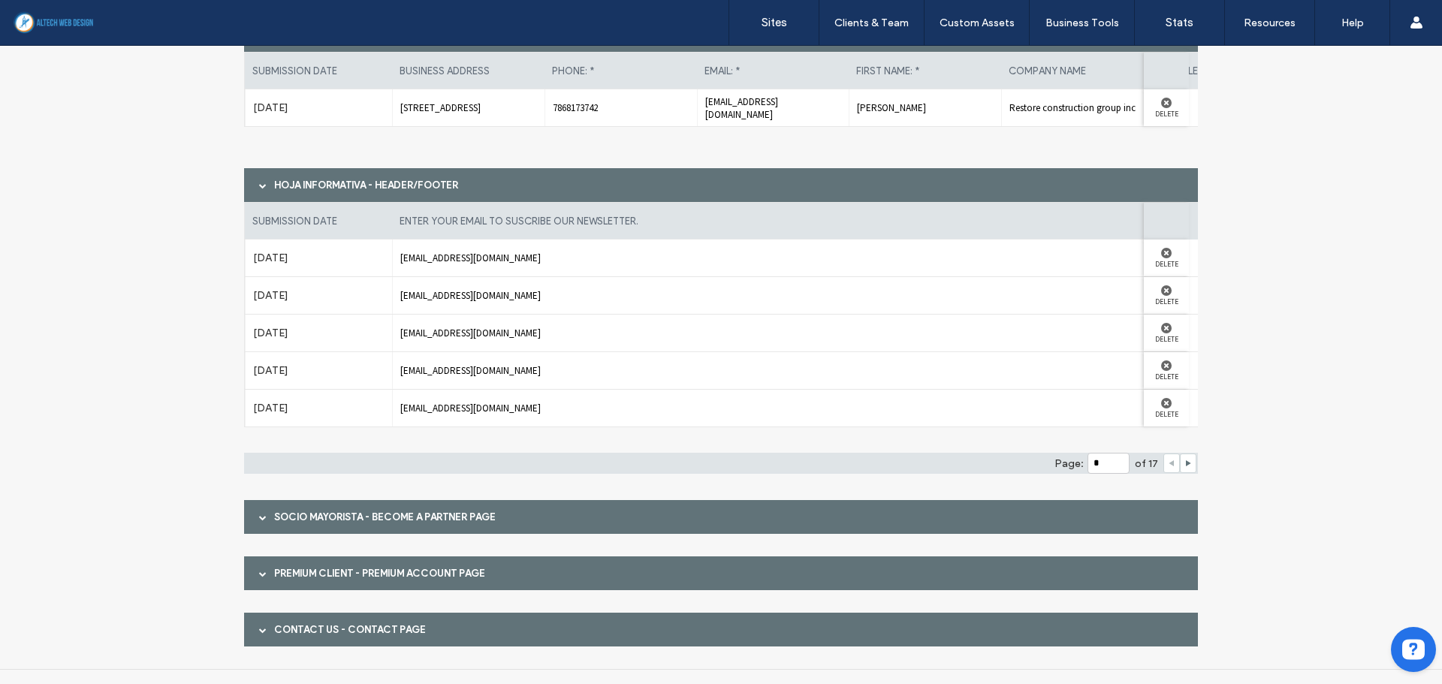
scroll to position [321, 0]
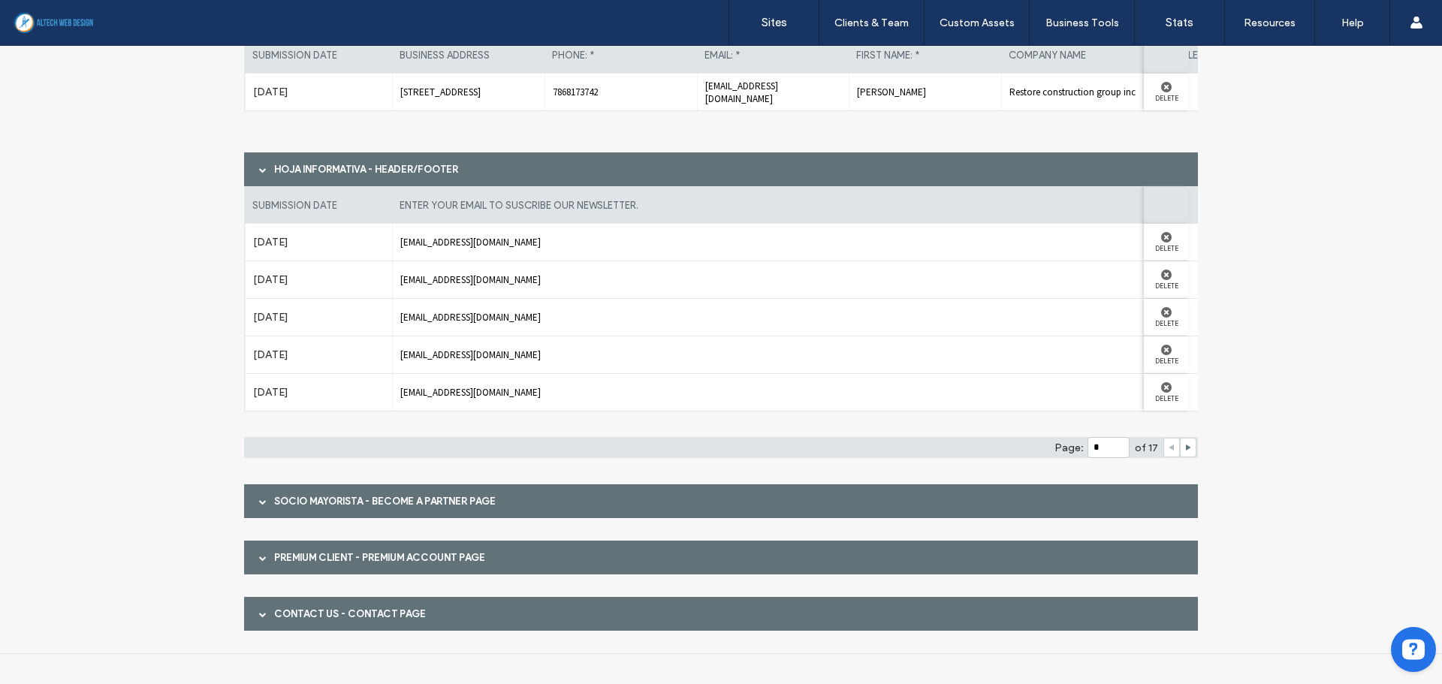
click at [252, 502] on div at bounding box center [263, 501] width 23 height 26
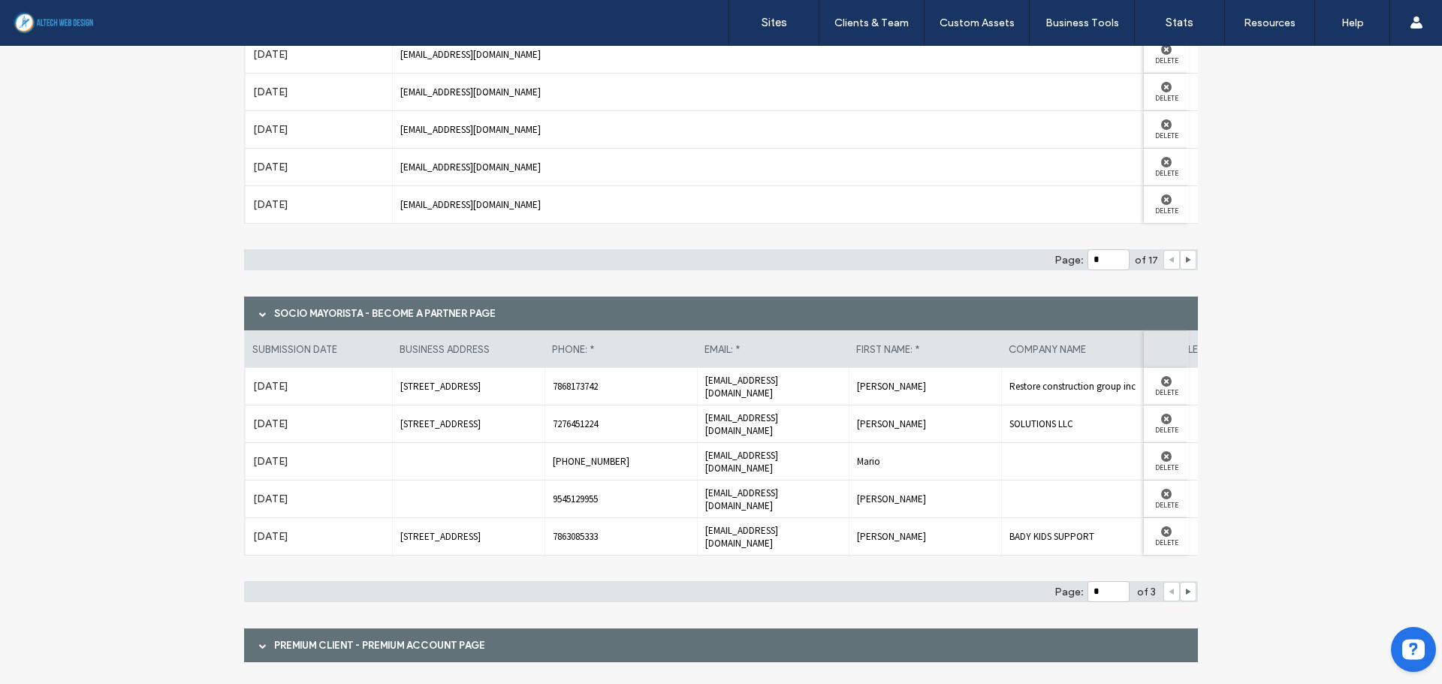
scroll to position [546, 0]
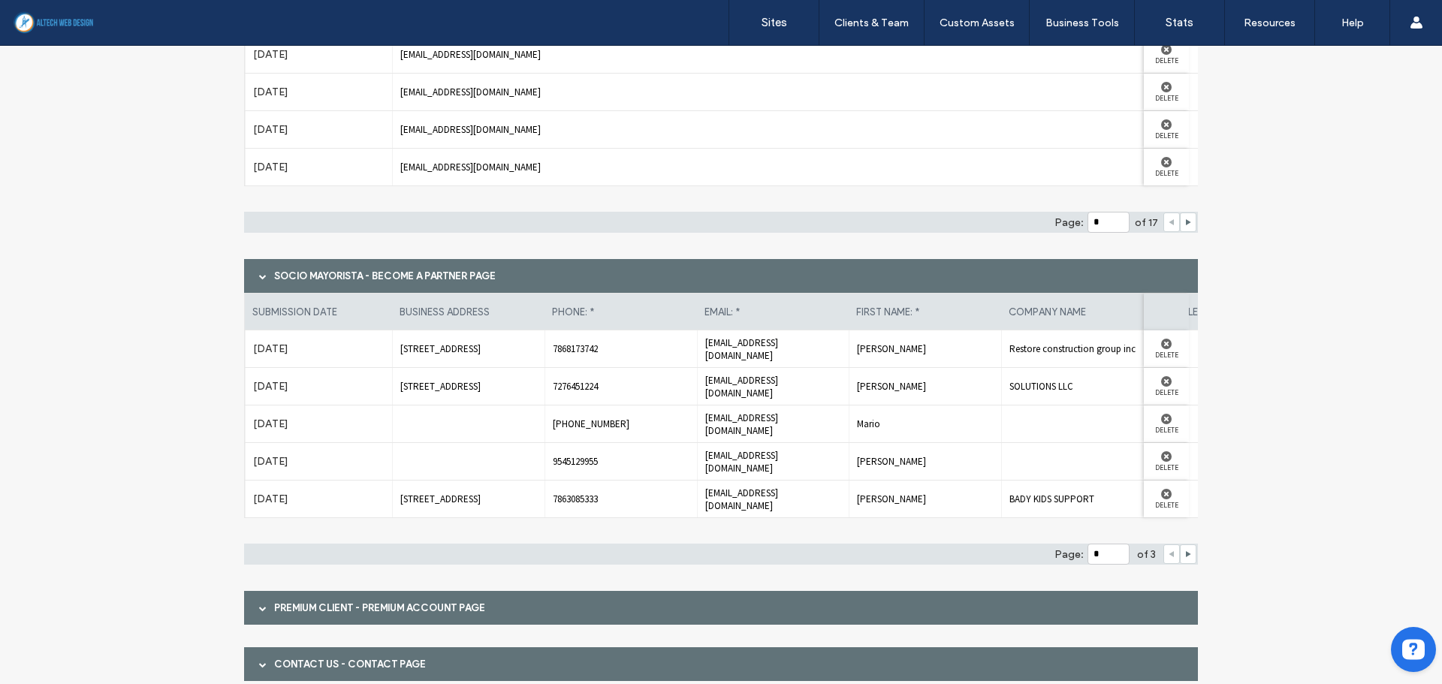
click at [253, 612] on div at bounding box center [263, 608] width 23 height 26
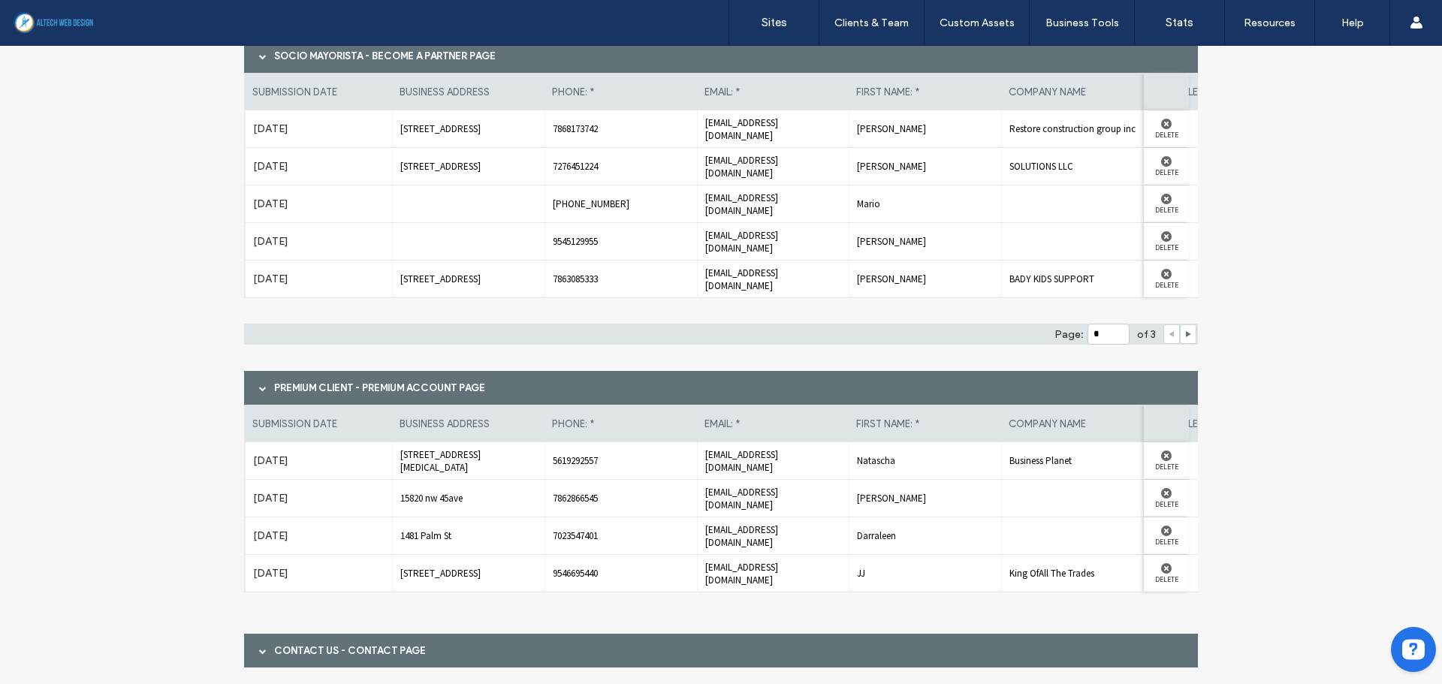
scroll to position [803, 0]
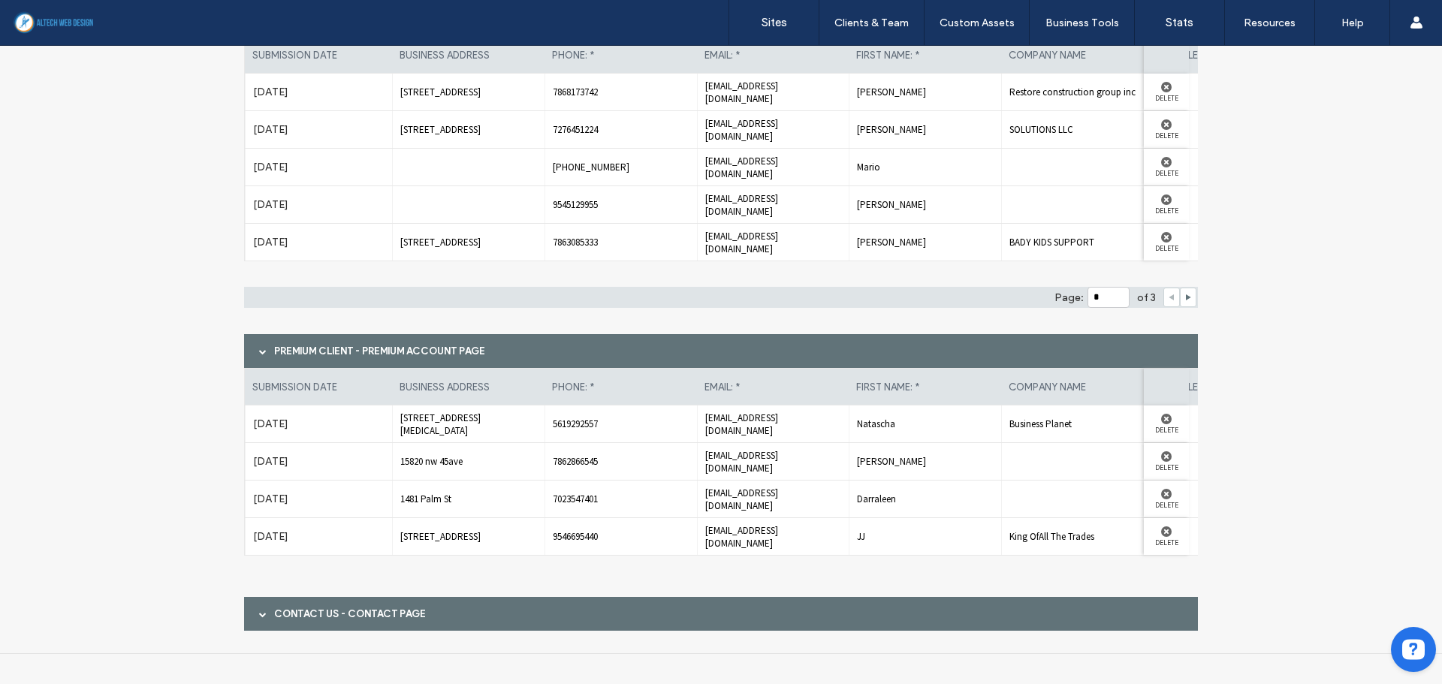
click at [259, 616] on span at bounding box center [263, 614] width 8 height 8
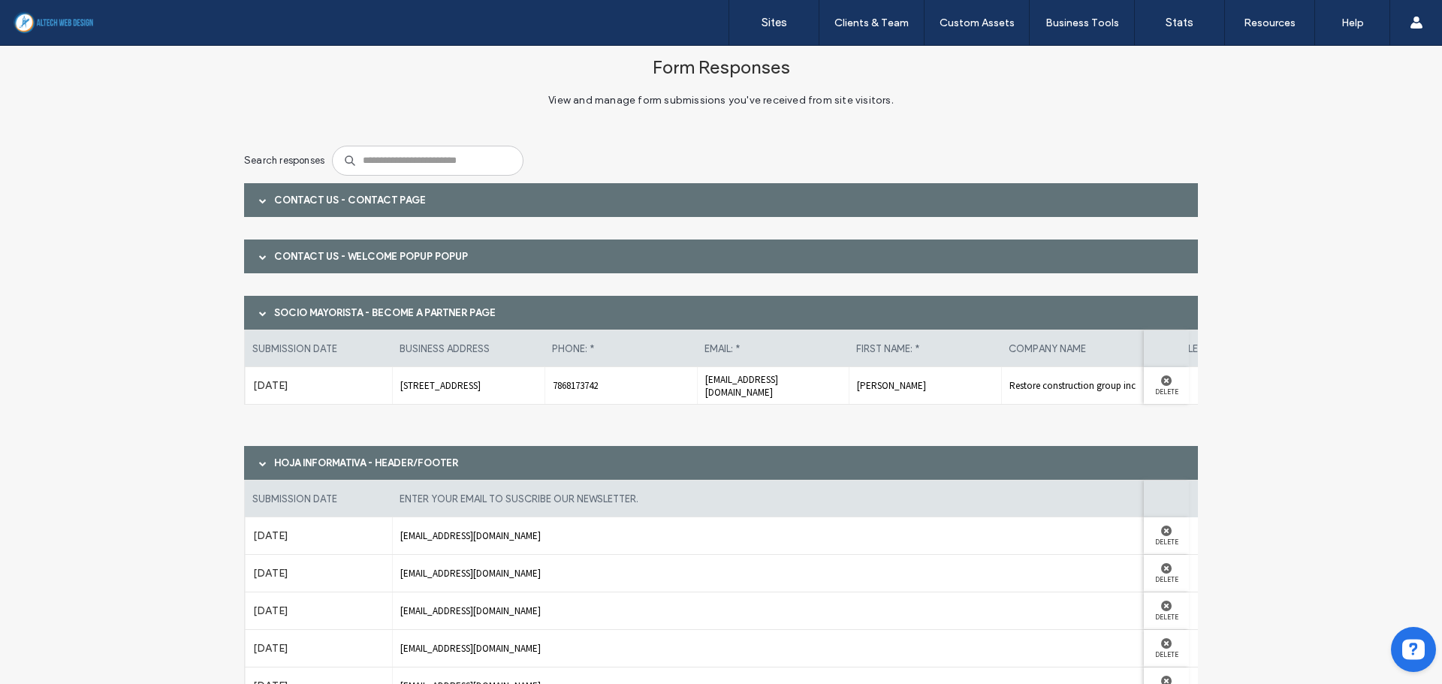
scroll to position [0, 0]
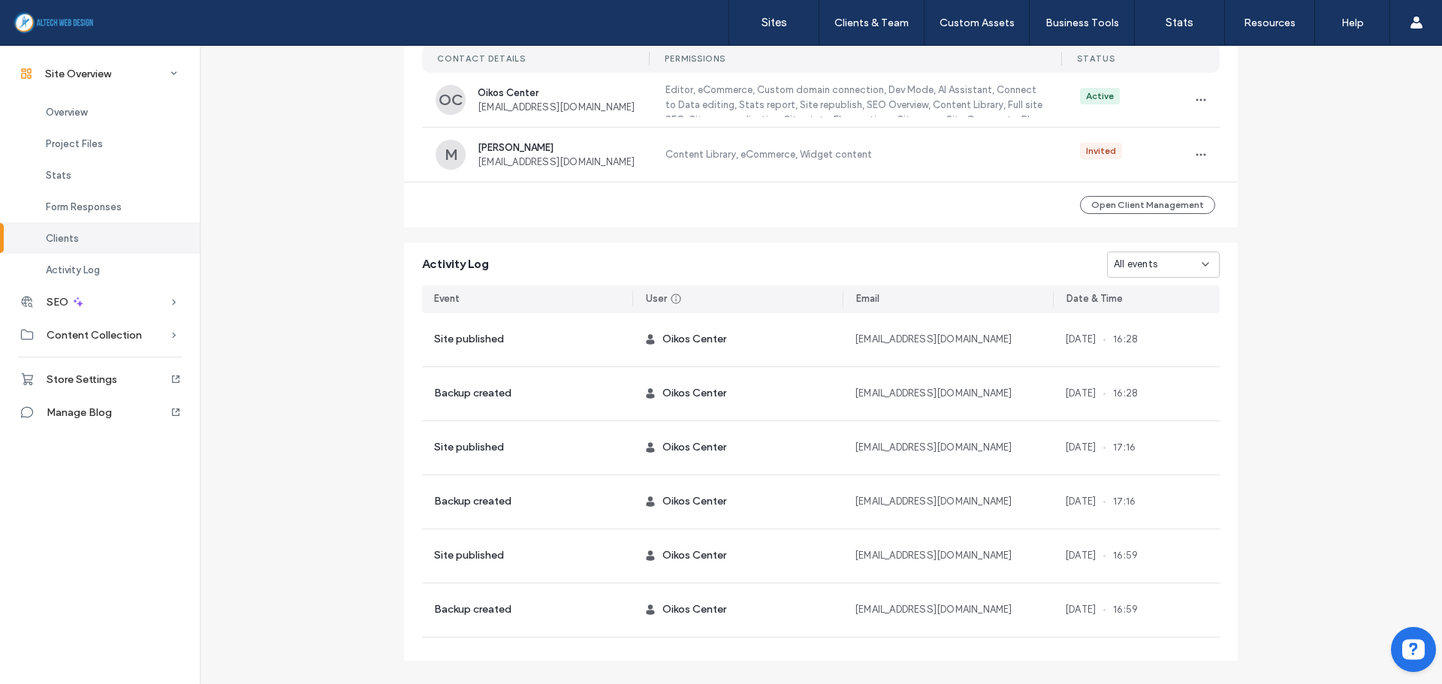
scroll to position [1280, 0]
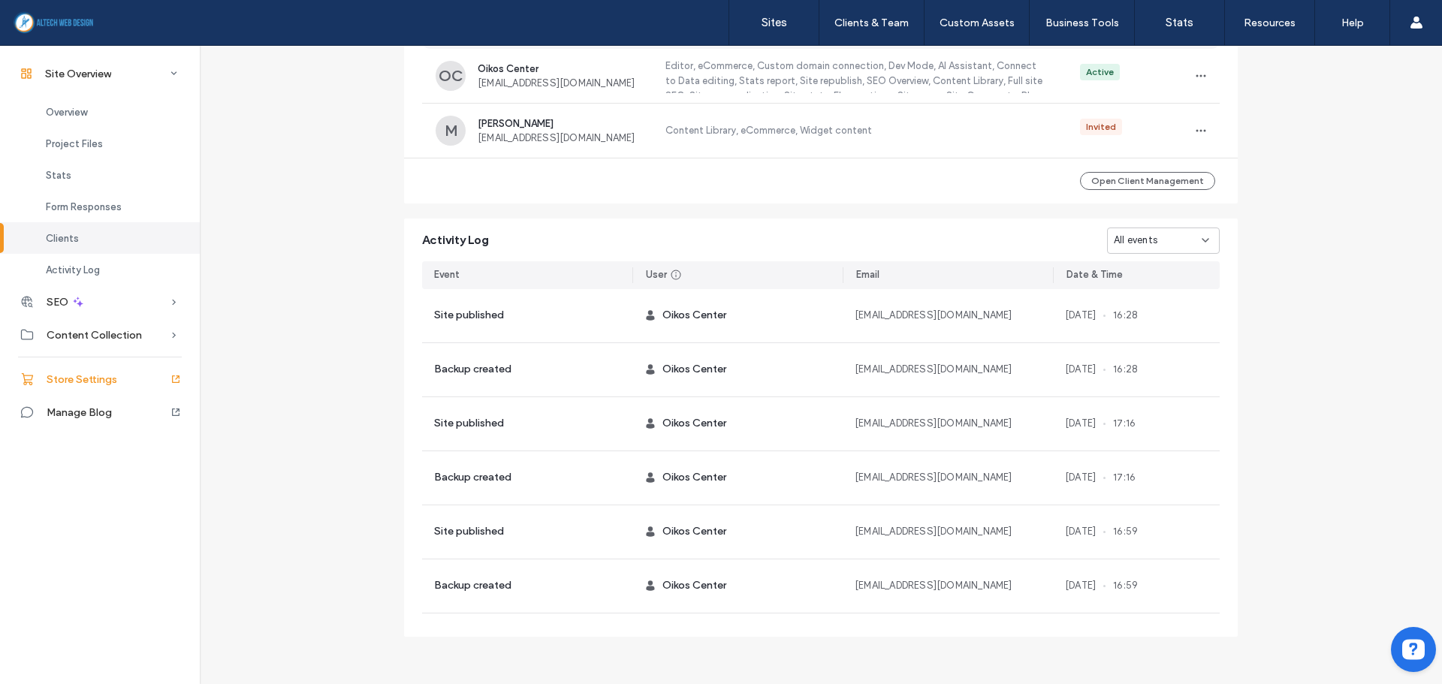
click at [77, 375] on span "Store Settings" at bounding box center [82, 379] width 71 height 13
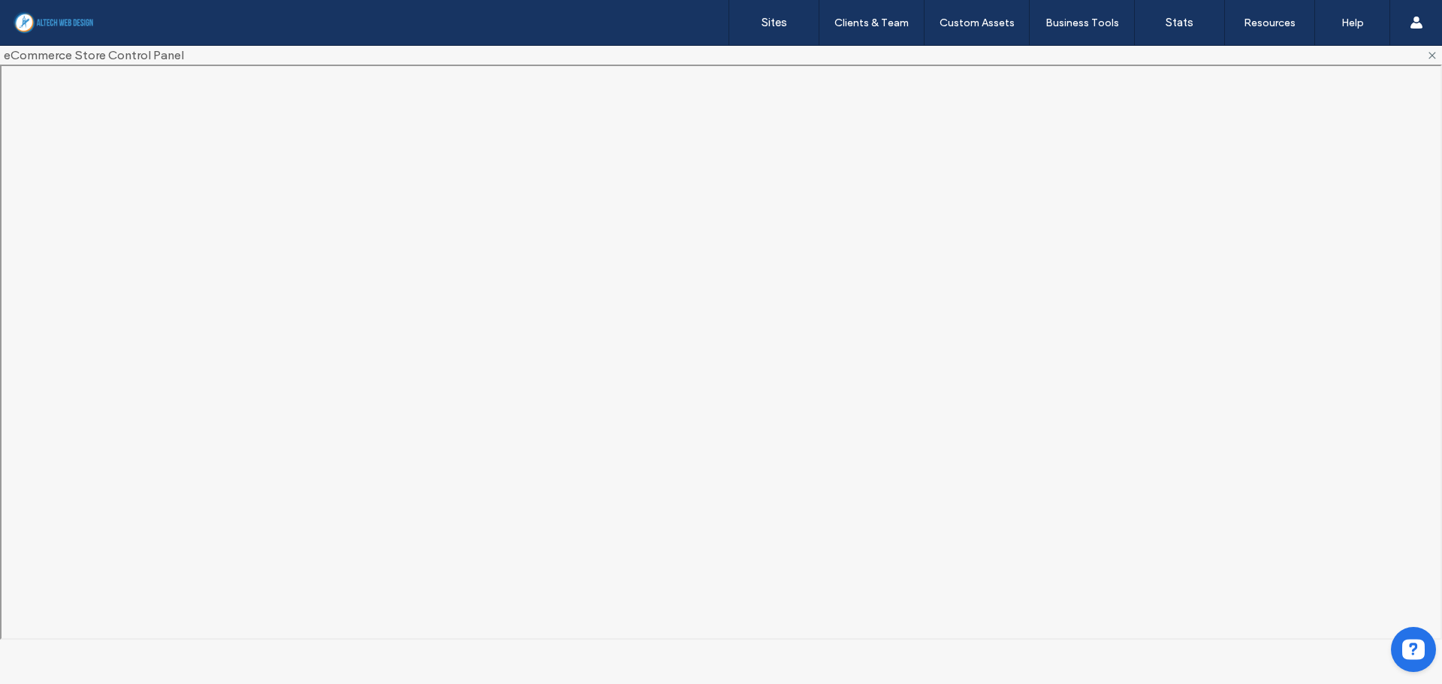
scroll to position [0, 0]
